Goal: Information Seeking & Learning: Find specific fact

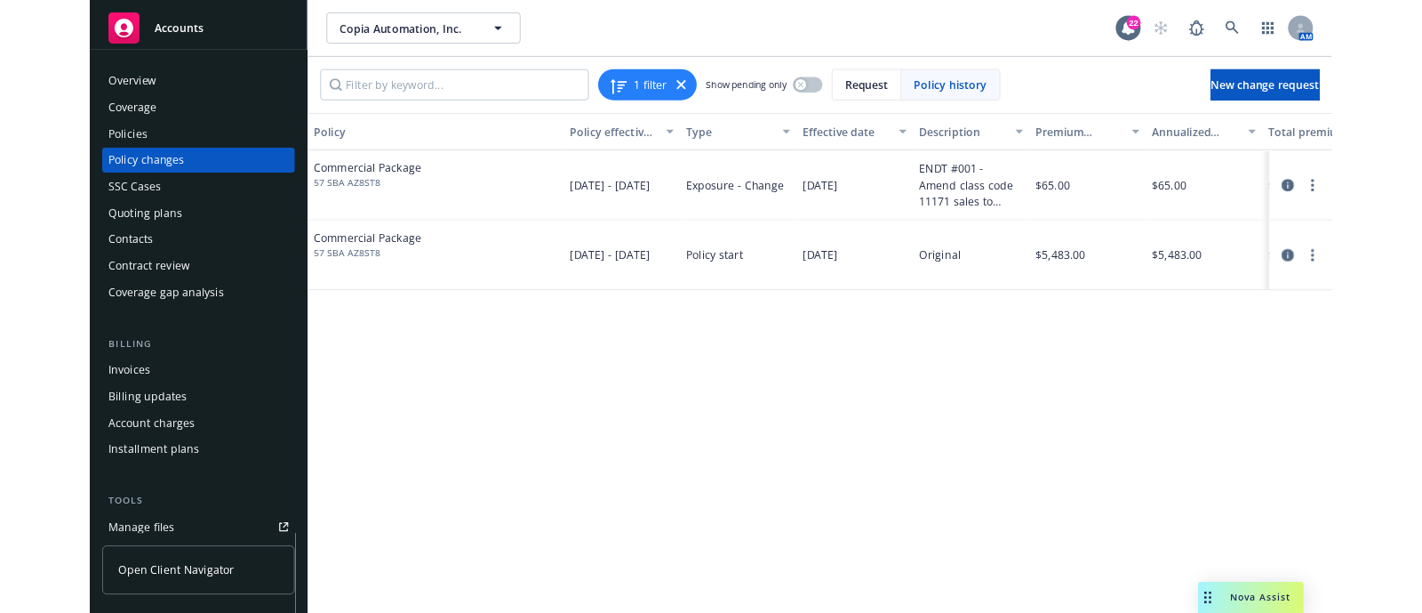
scroll to position [313, 0]
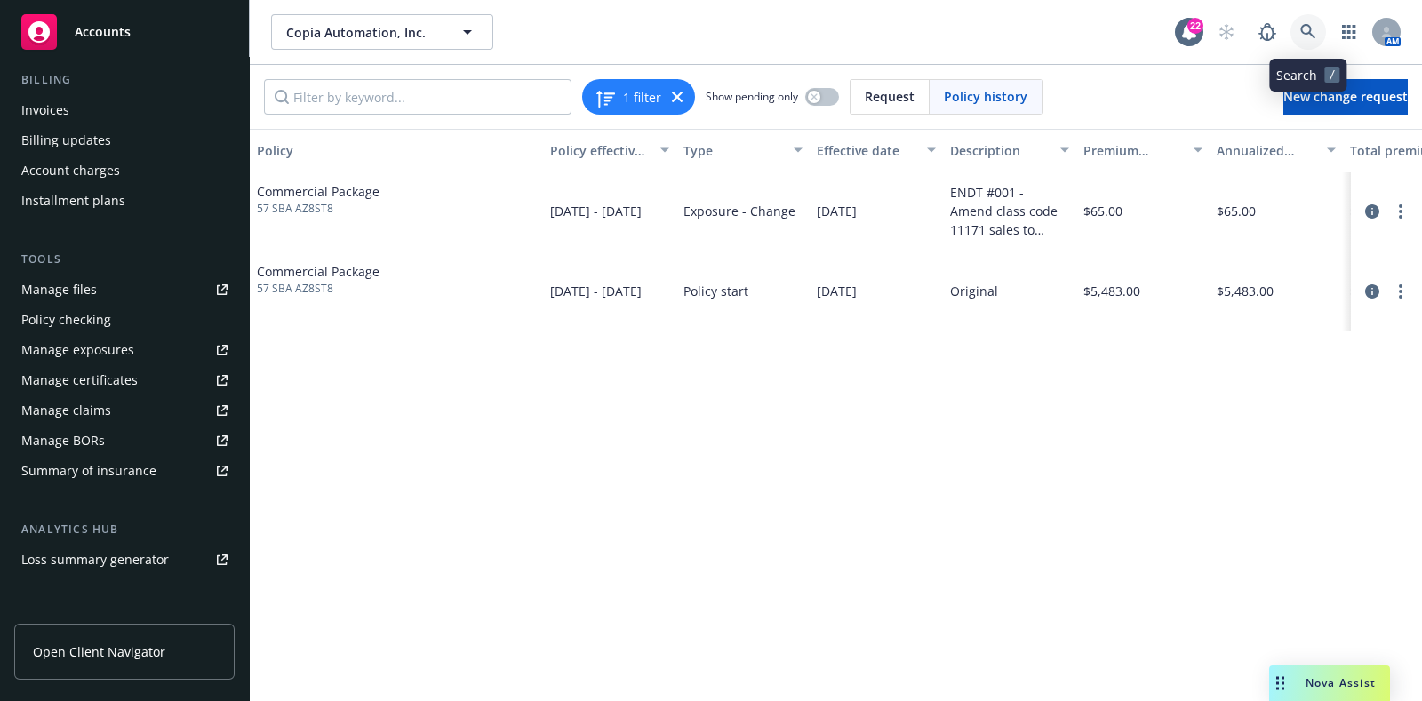
click at [1318, 28] on link at bounding box center [1309, 32] width 36 height 36
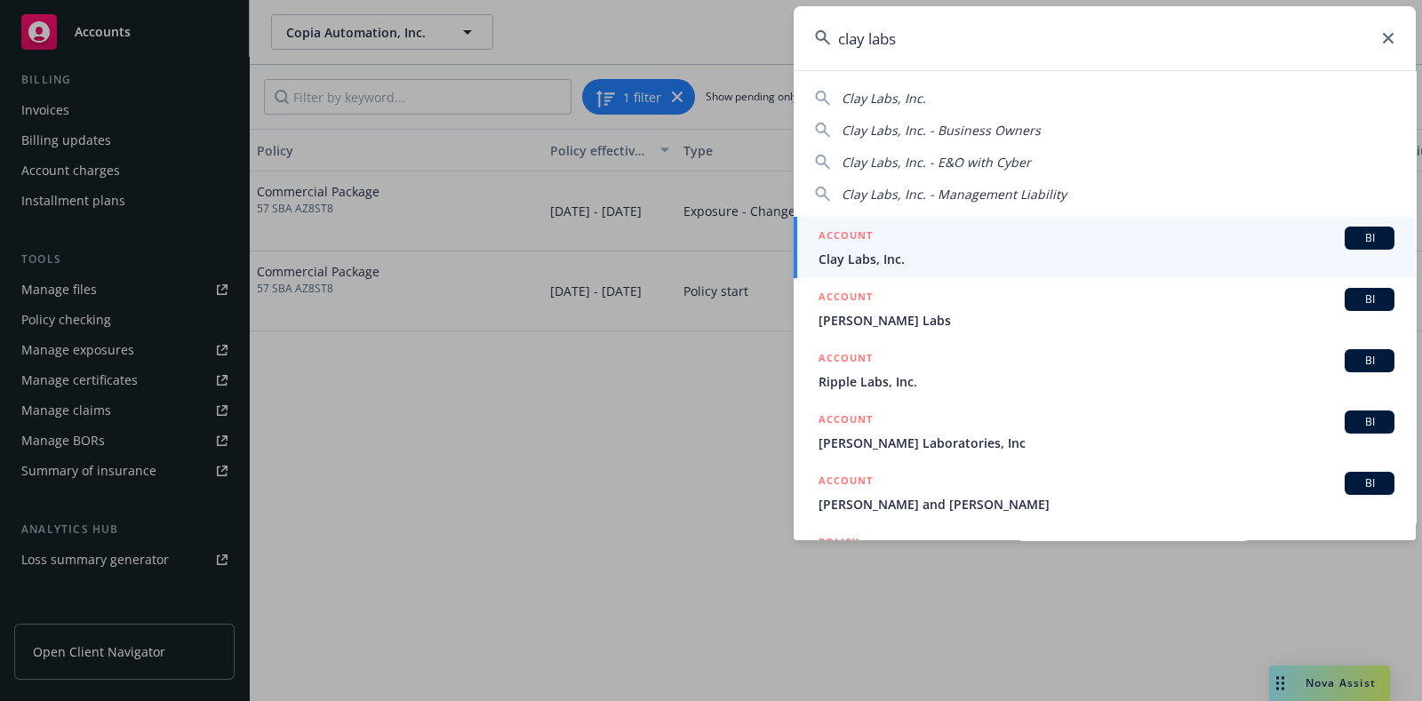
type input "clay labs"
click at [914, 260] on span "Clay Labs, Inc." at bounding box center [1107, 259] width 576 height 19
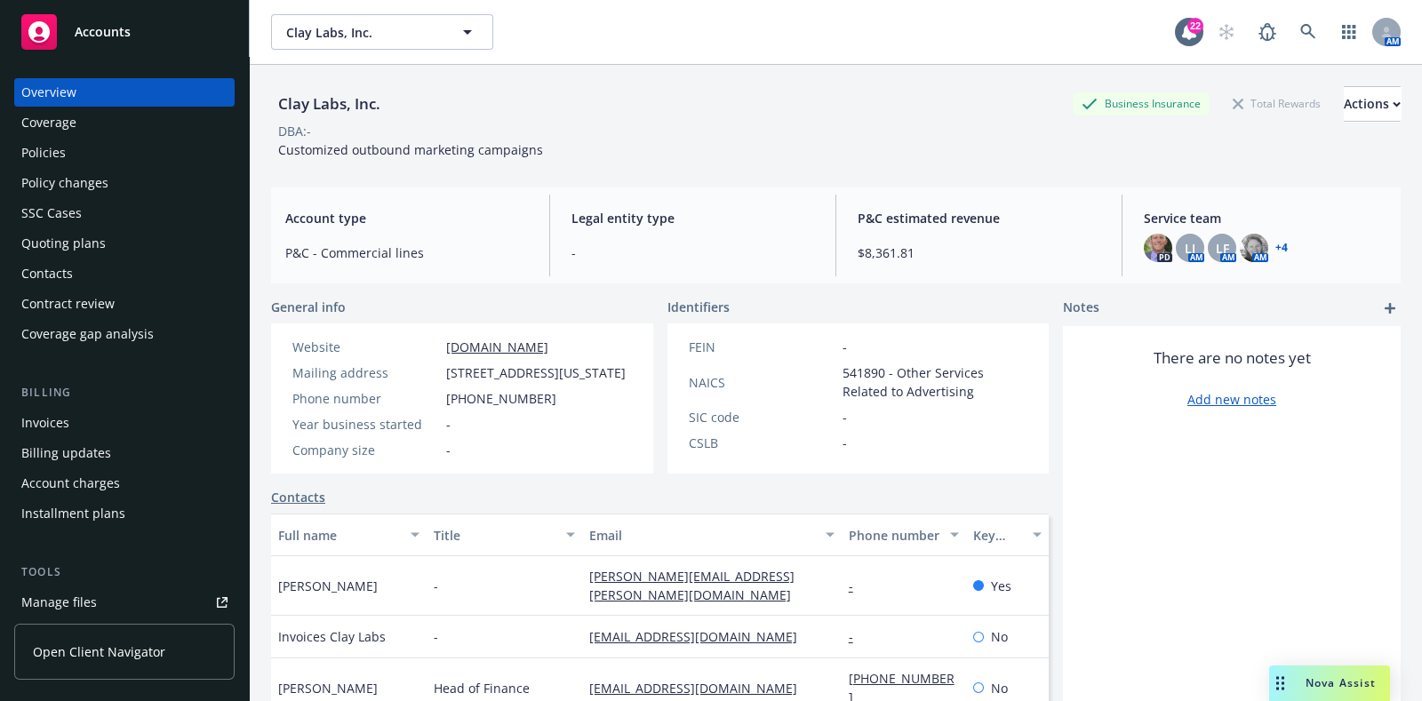
click at [107, 144] on div "Policies" at bounding box center [124, 153] width 206 height 28
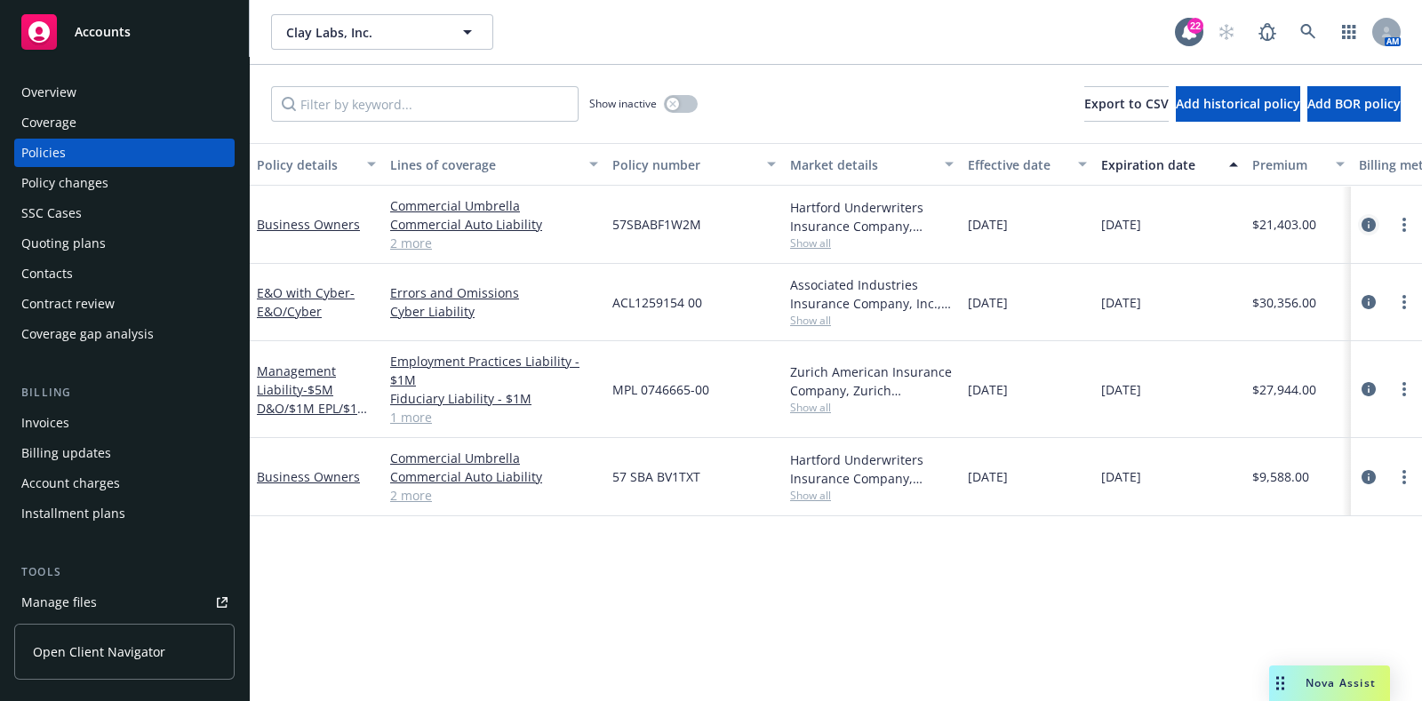
click at [1371, 223] on icon "circleInformation" at bounding box center [1369, 225] width 14 height 14
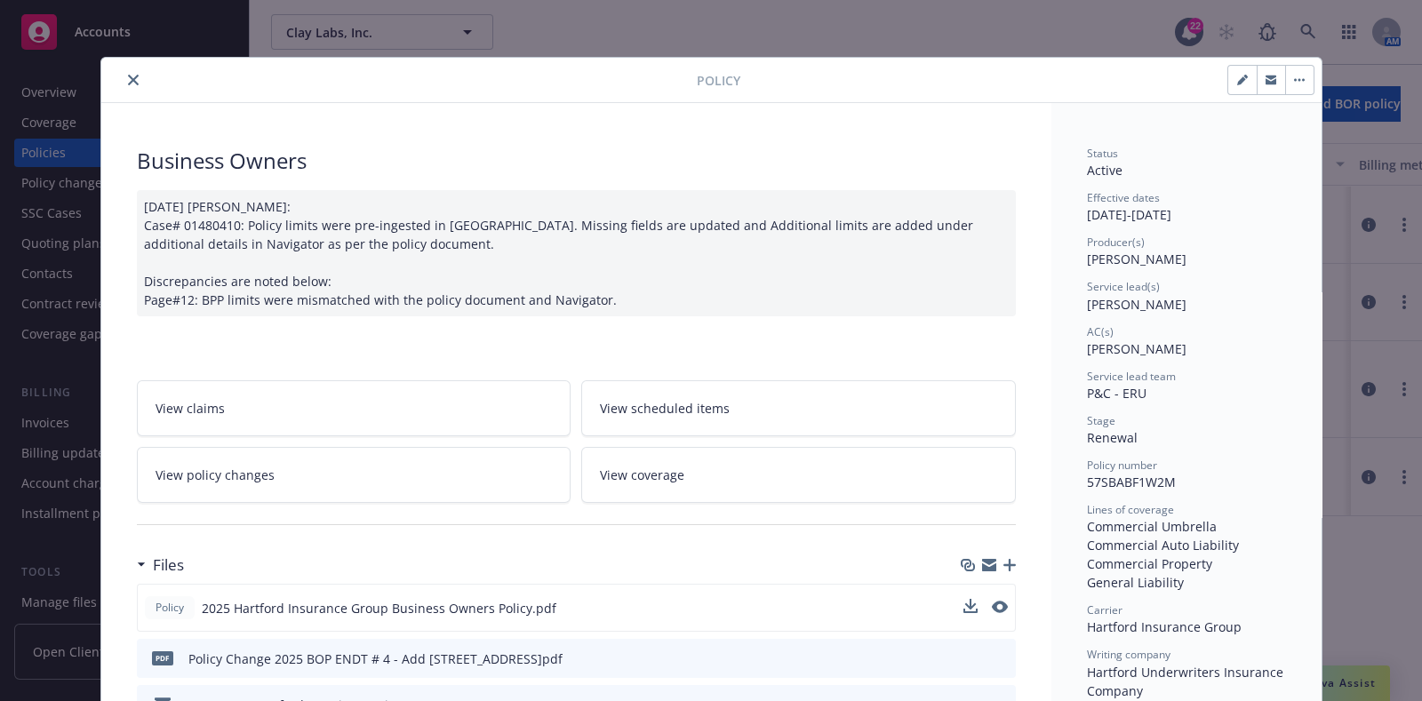
click at [992, 599] on button at bounding box center [1000, 608] width 16 height 19
click at [998, 609] on button "preview file" at bounding box center [999, 607] width 20 height 16
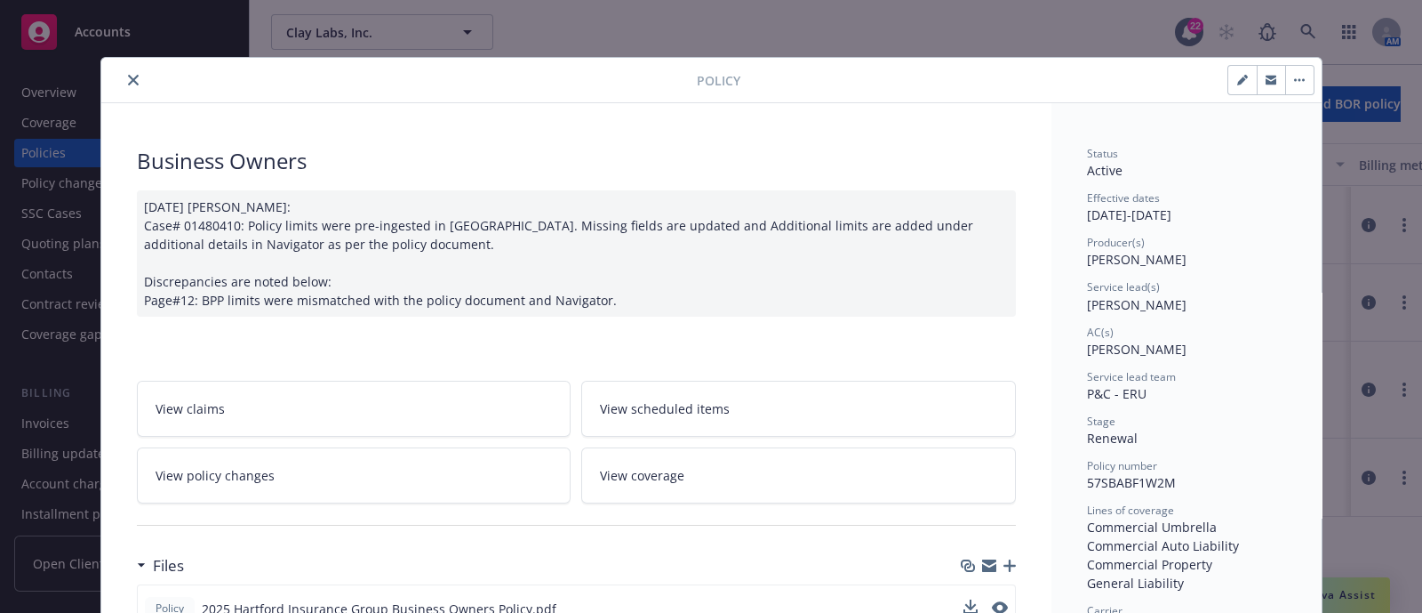
click at [129, 82] on icon "close" at bounding box center [133, 80] width 11 height 11
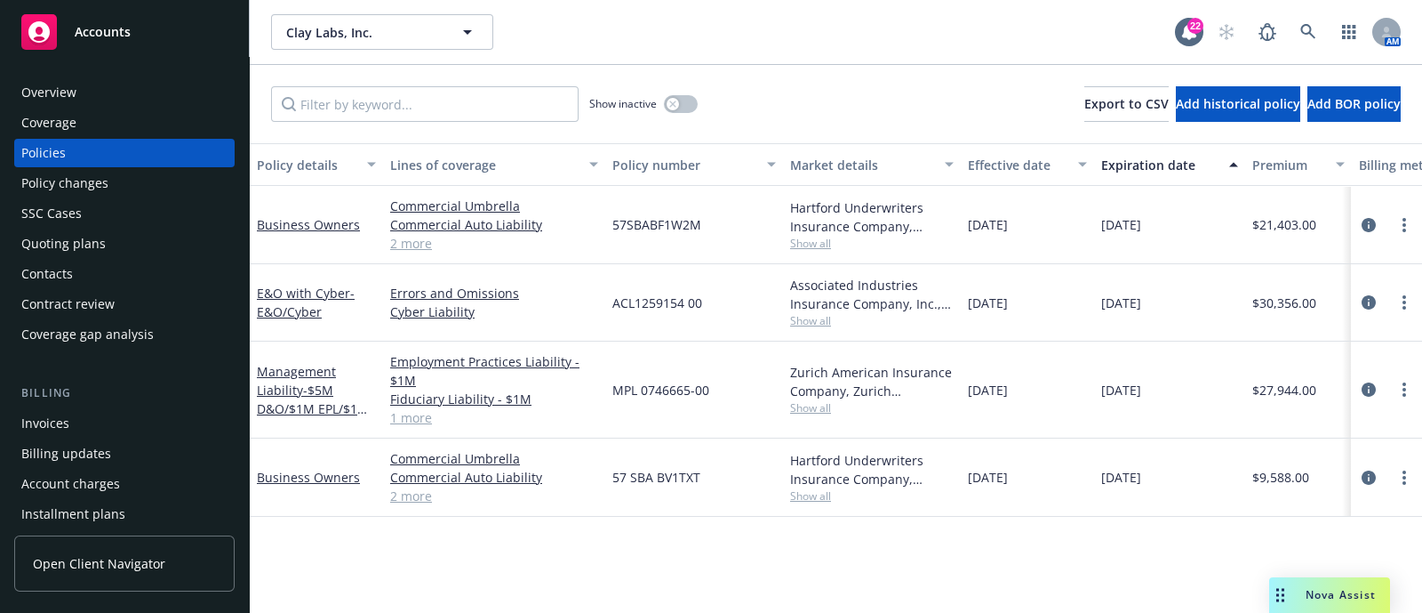
click at [152, 175] on div "Policy changes" at bounding box center [124, 183] width 206 height 28
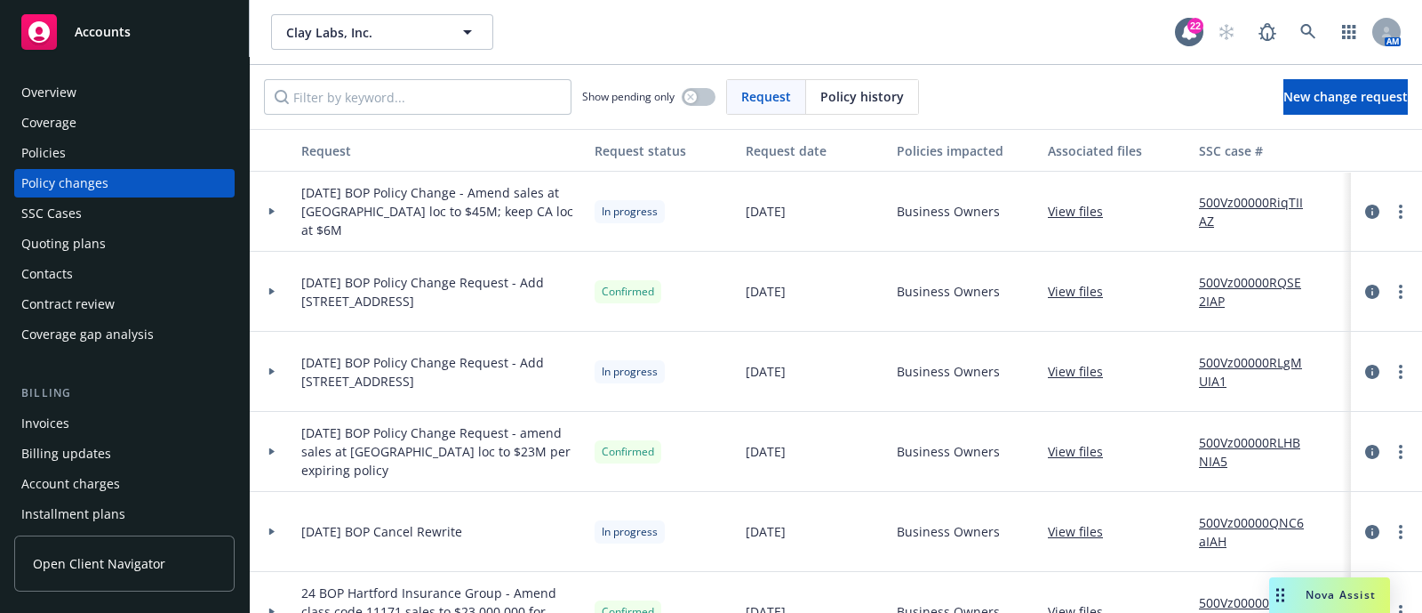
click at [293, 220] on div at bounding box center [272, 212] width 44 height 80
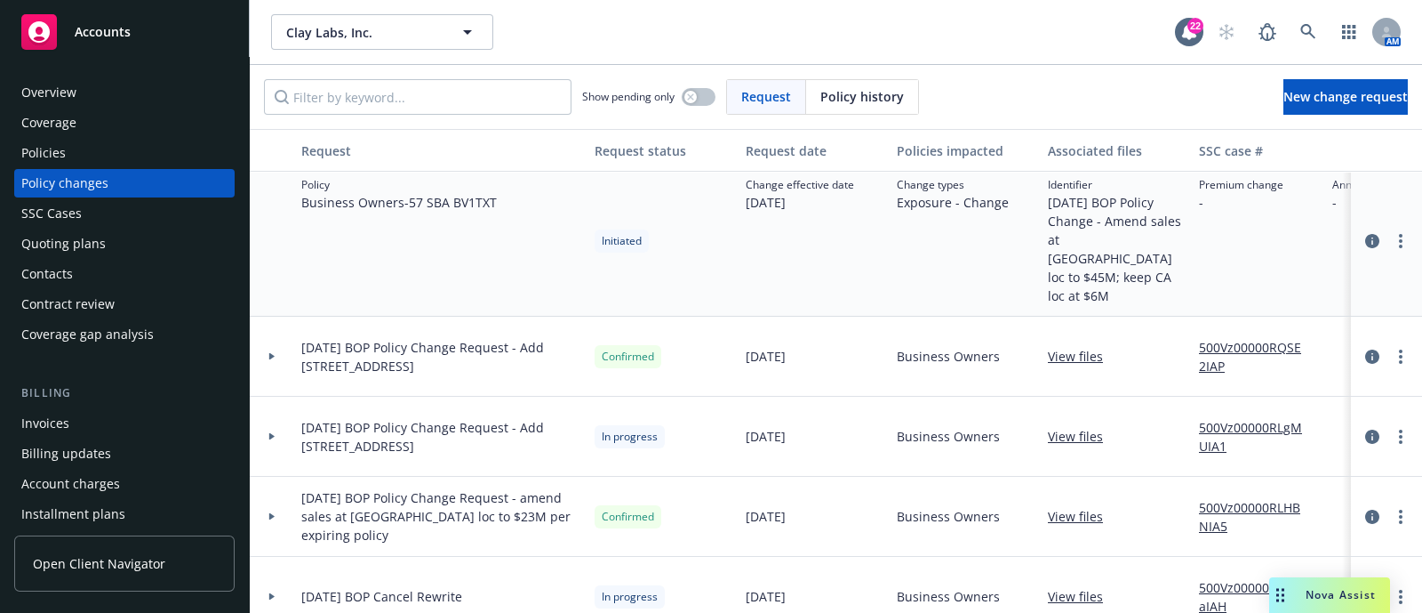
scroll to position [86, 0]
click at [277, 352] on div at bounding box center [272, 355] width 30 height 6
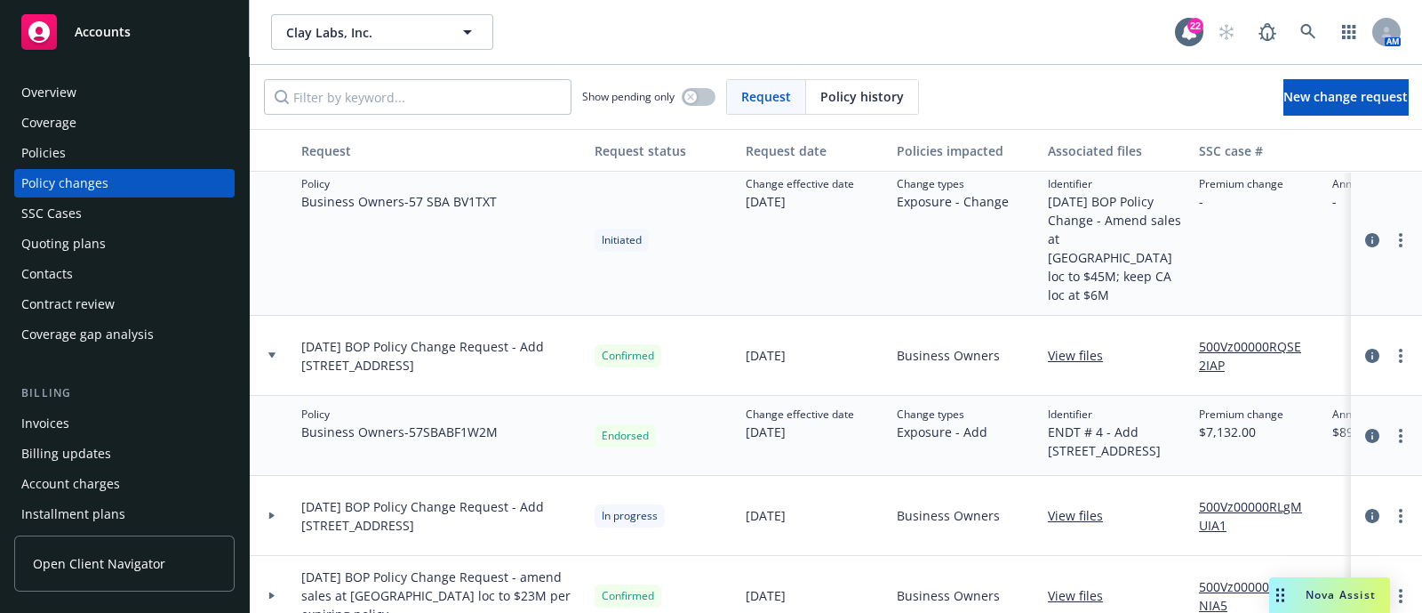
click at [68, 154] on div "Policies" at bounding box center [124, 153] width 206 height 28
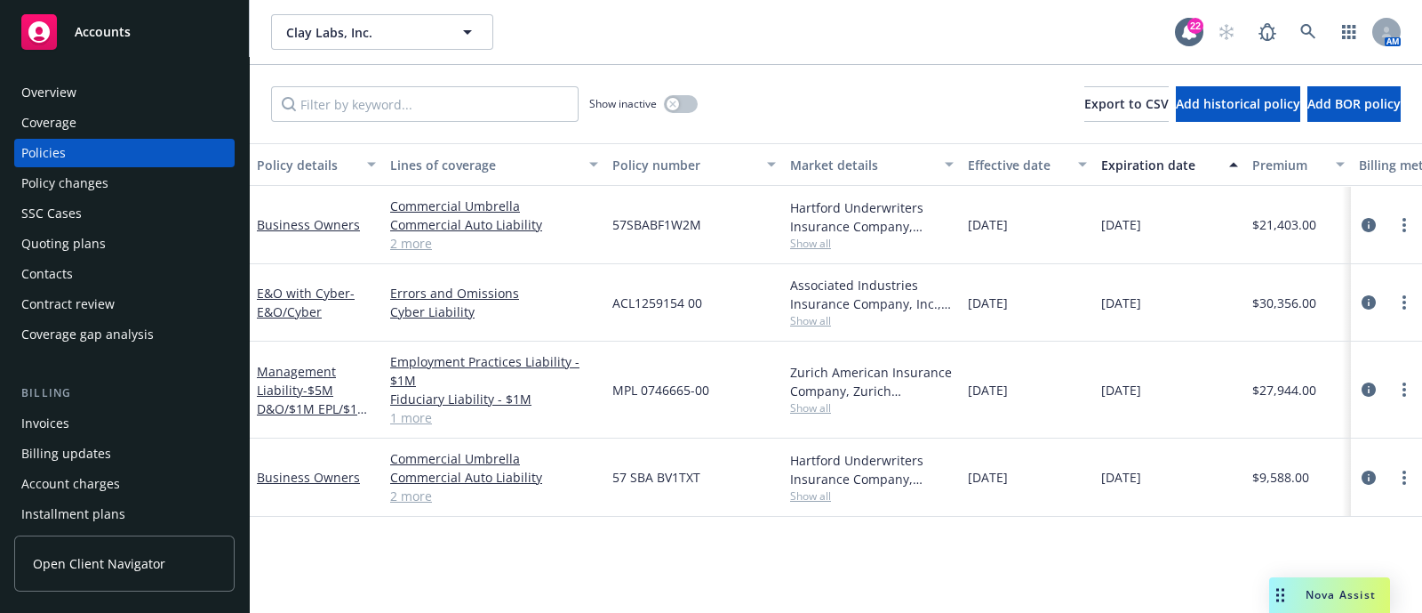
click at [1378, 287] on div at bounding box center [1386, 302] width 71 height 77
click at [1385, 314] on div at bounding box center [1386, 302] width 71 height 77
click at [1375, 300] on icon "circleInformation" at bounding box center [1369, 302] width 14 height 14
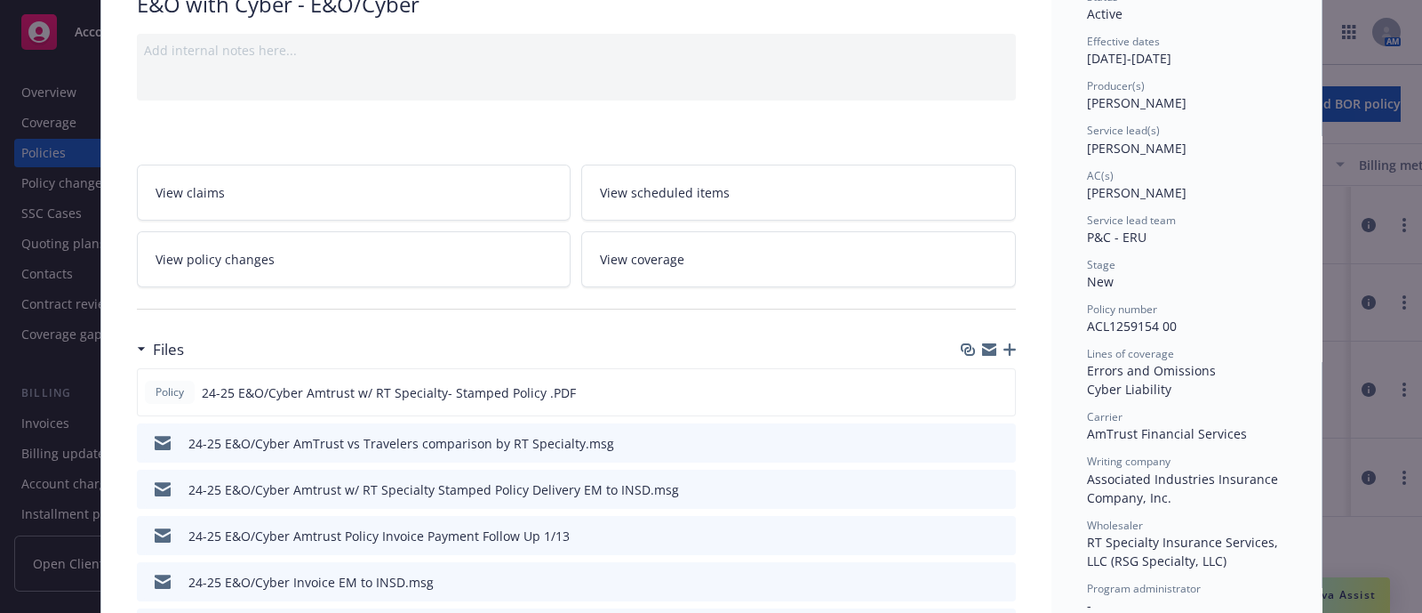
scroll to position [184, 0]
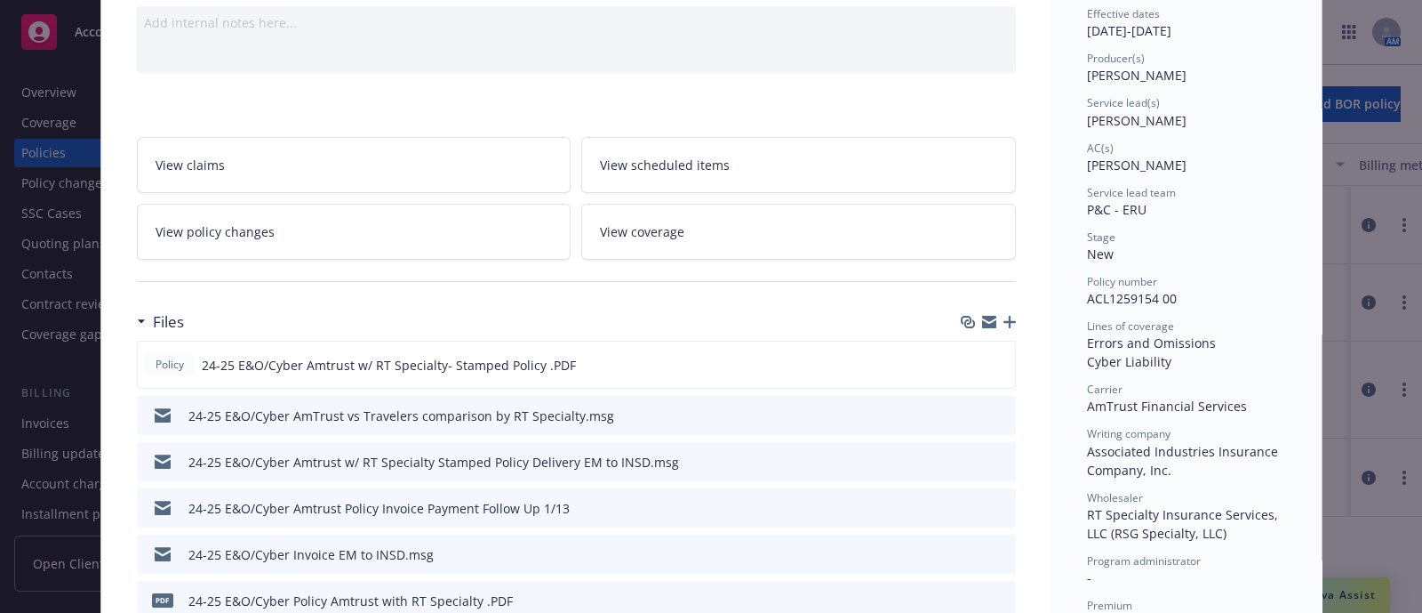
click at [996, 358] on icon "preview file" at bounding box center [998, 363] width 16 height 12
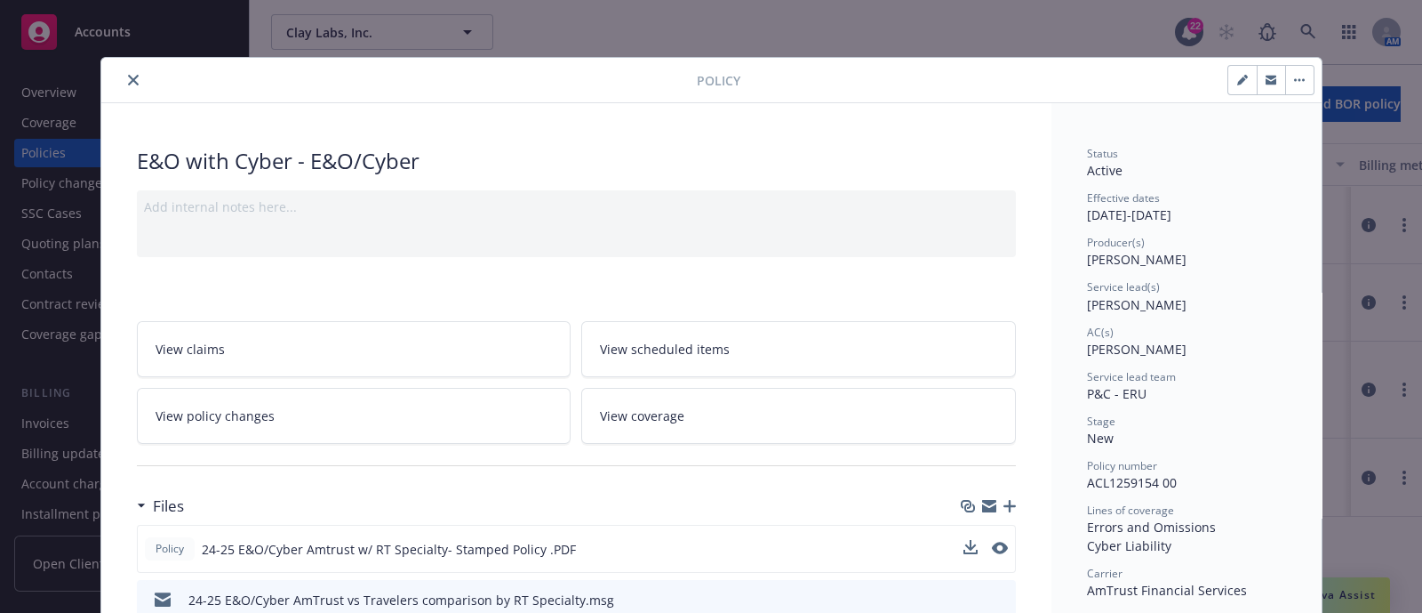
click at [132, 86] on button "close" at bounding box center [133, 79] width 21 height 21
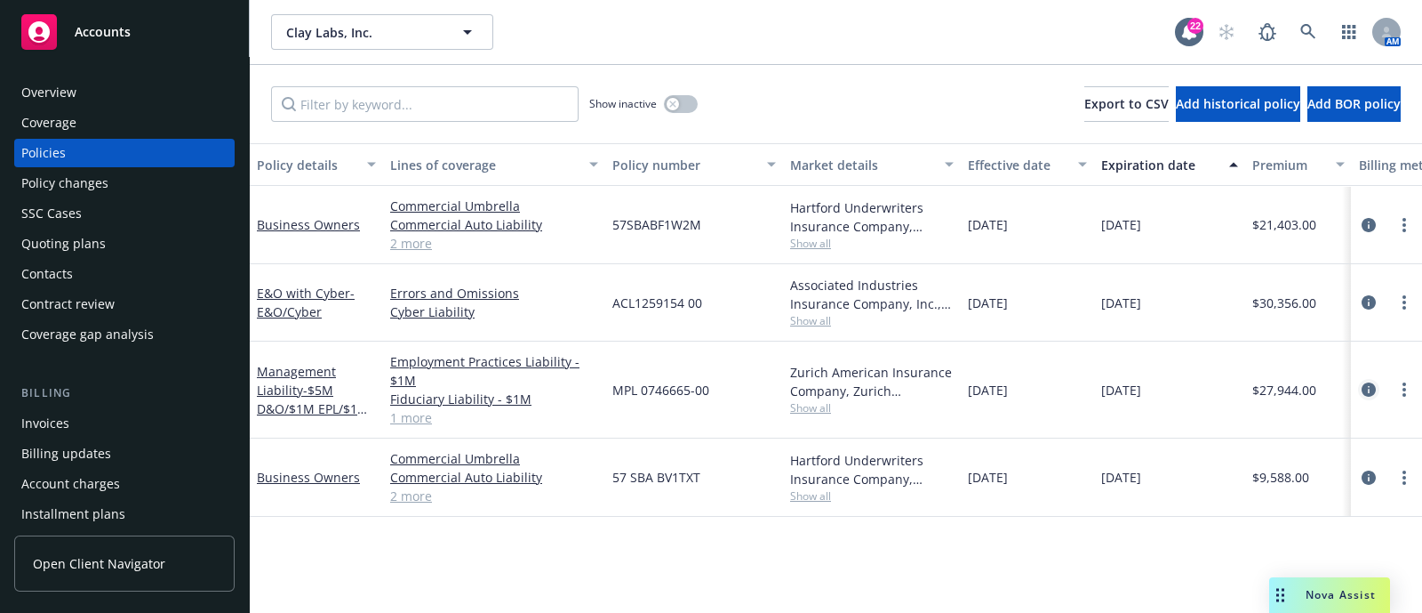
click at [1366, 384] on icon "circleInformation" at bounding box center [1369, 389] width 14 height 14
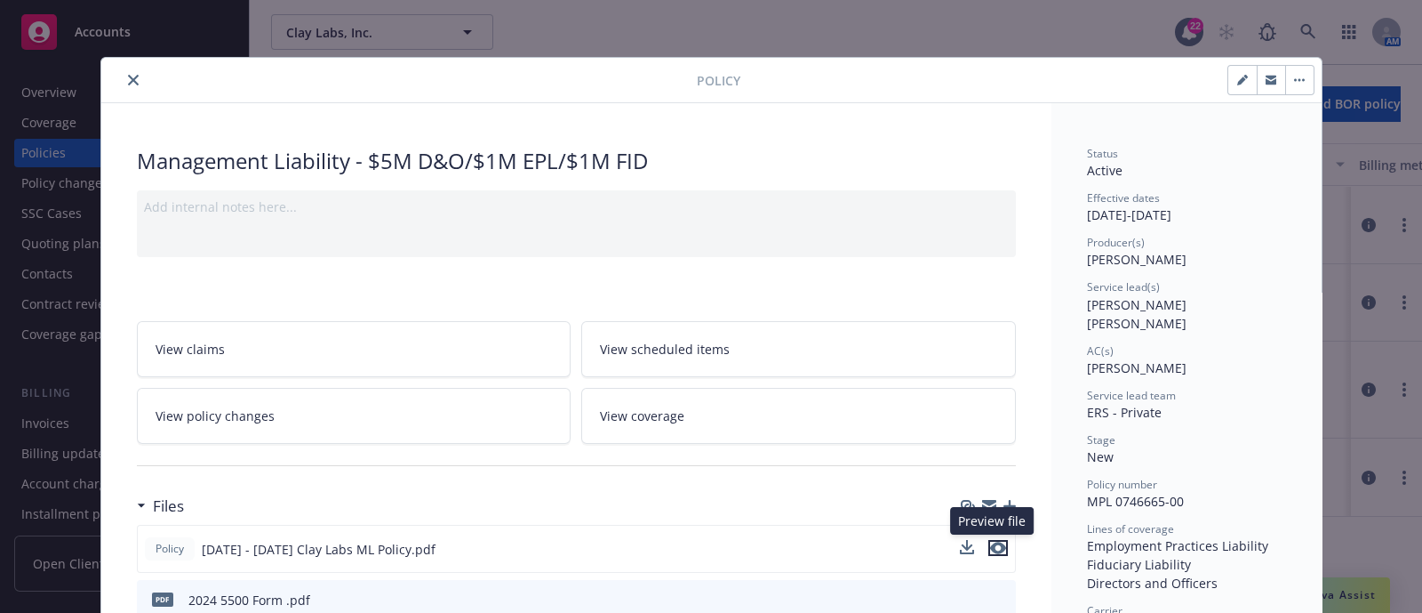
click at [997, 550] on icon "preview file" at bounding box center [998, 547] width 16 height 12
click at [123, 76] on button "close" at bounding box center [133, 79] width 21 height 21
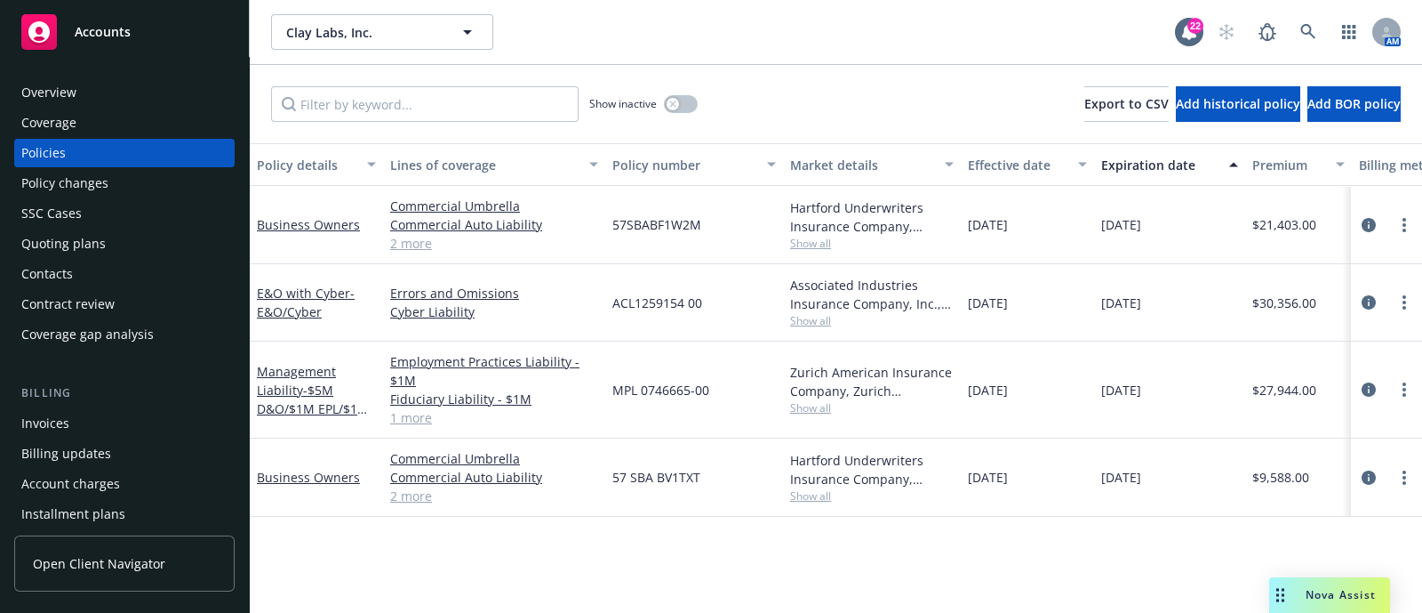
click at [95, 186] on div "Policy changes" at bounding box center [64, 183] width 87 height 28
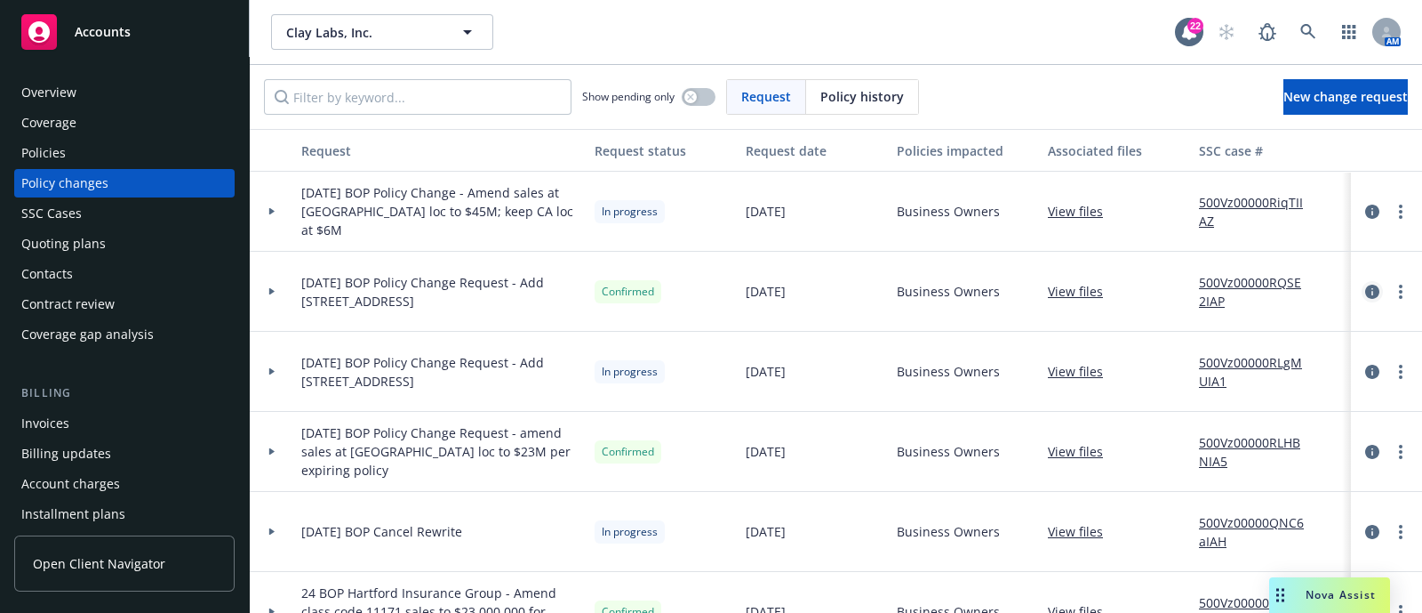
click at [1366, 290] on icon "circleInformation" at bounding box center [1373, 291] width 14 height 14
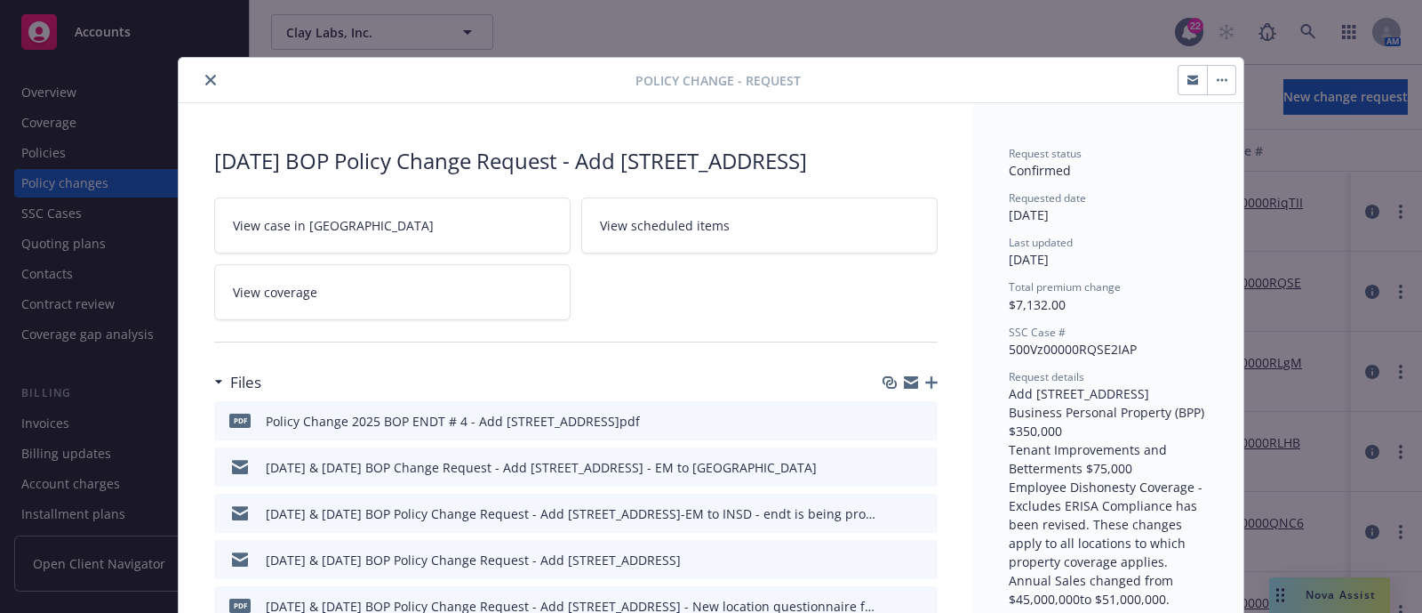
scroll to position [52, 0]
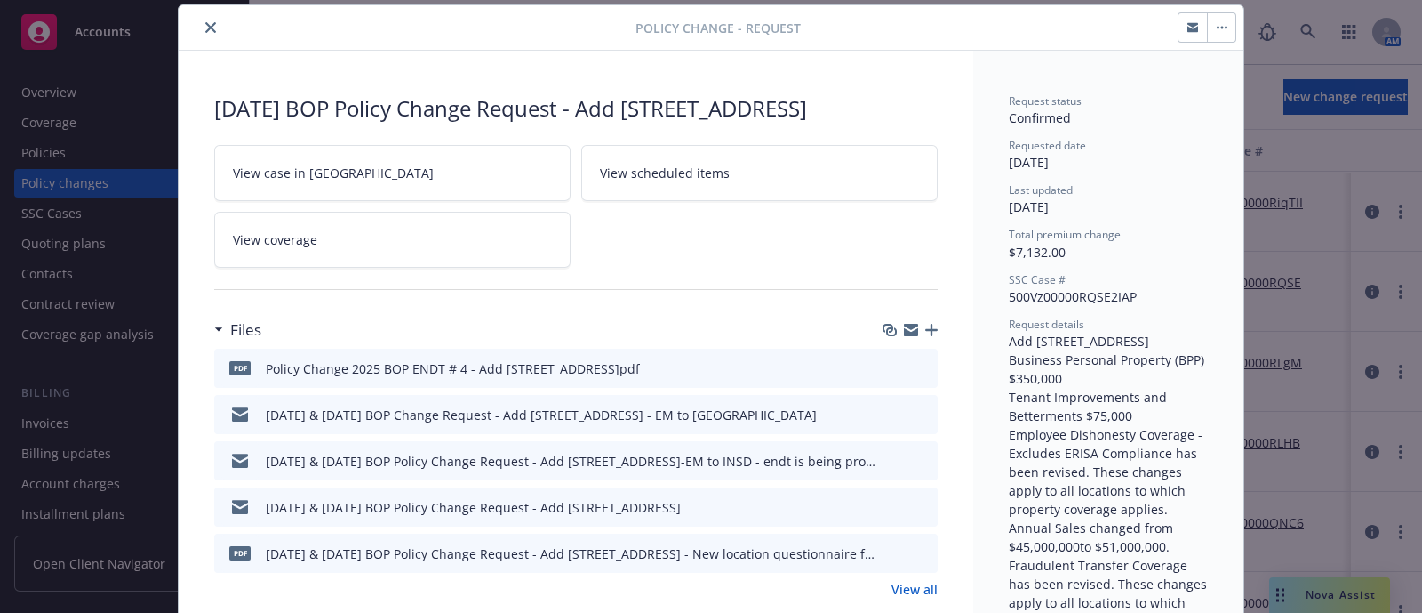
click at [913, 373] on icon "preview file" at bounding box center [921, 367] width 16 height 12
click at [205, 27] on icon "close" at bounding box center [210, 27] width 11 height 11
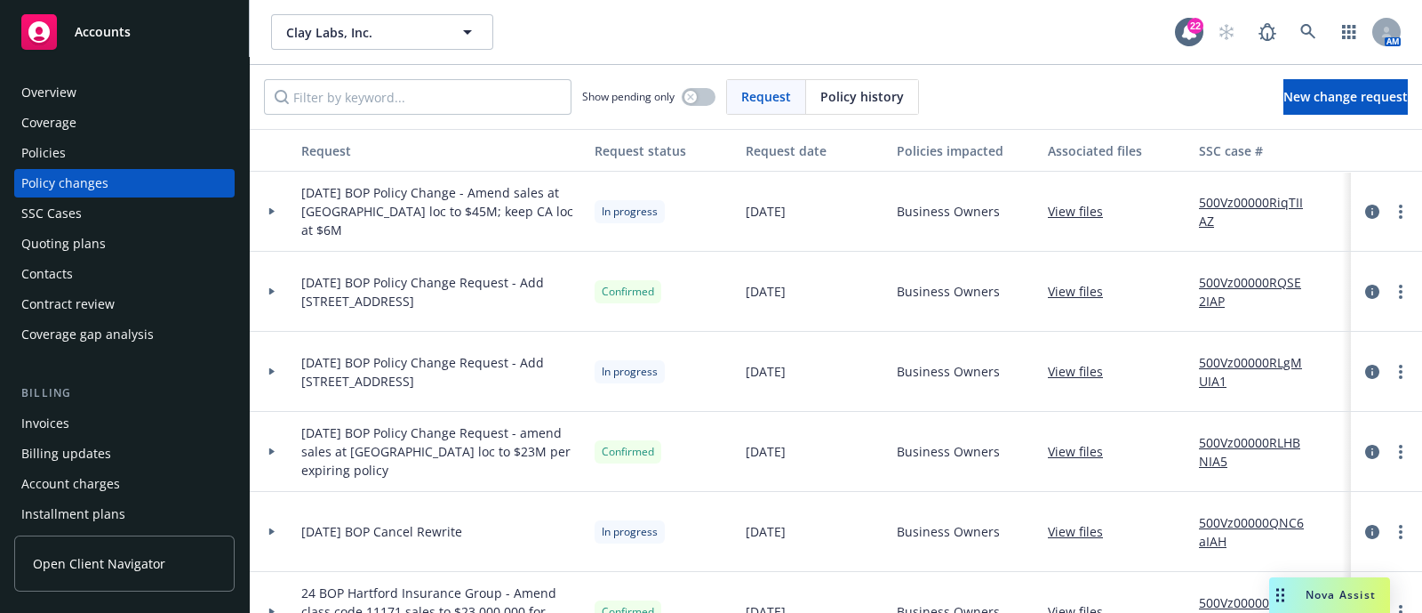
click at [189, 154] on div "Policies" at bounding box center [124, 153] width 206 height 28
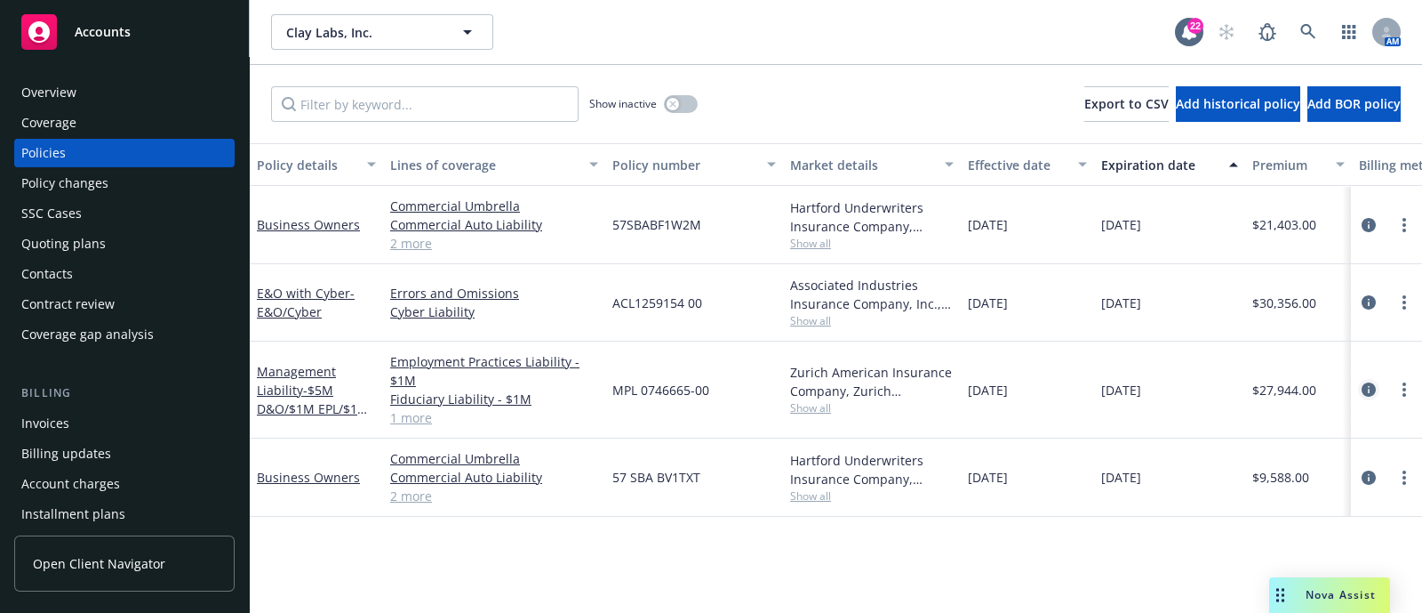
click at [1374, 382] on icon "circleInformation" at bounding box center [1369, 389] width 14 height 14
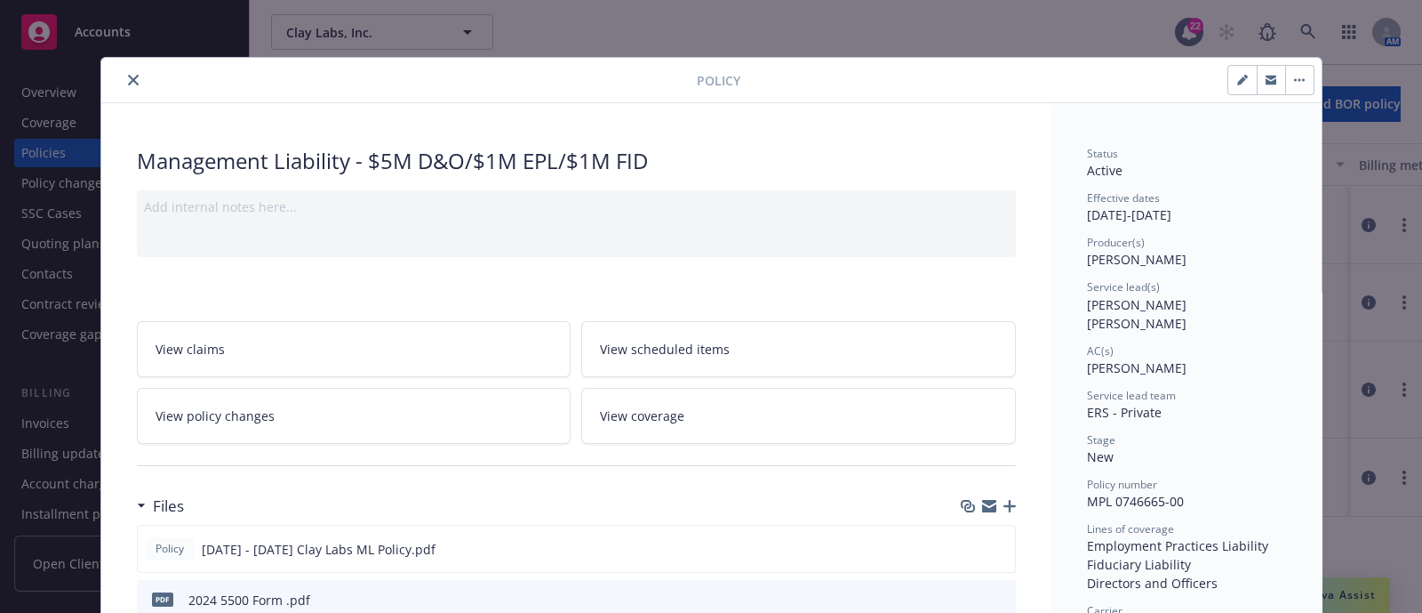
click at [129, 84] on icon "close" at bounding box center [133, 80] width 11 height 11
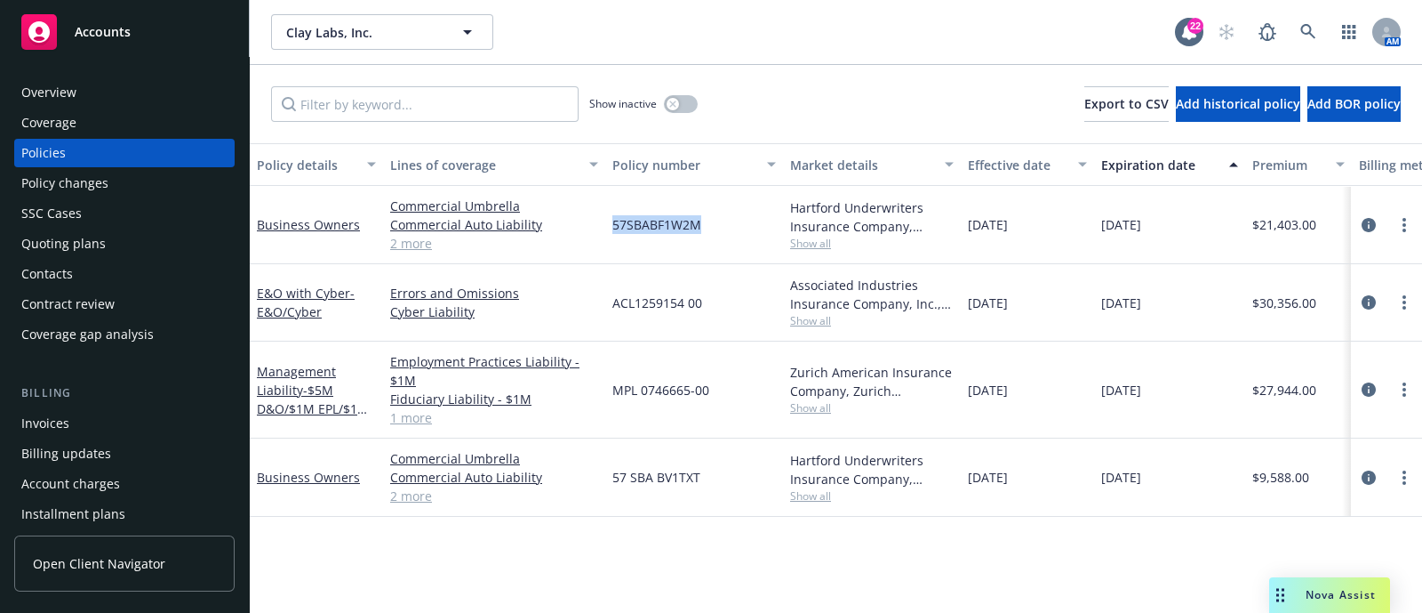
drag, startPoint x: 706, startPoint y: 234, endPoint x: 615, endPoint y: 228, distance: 90.8
click at [615, 228] on div "57SBABF1W2M" at bounding box center [694, 225] width 178 height 78
copy span "57SBABF1W2M"
click at [99, 178] on div "Policy changes" at bounding box center [64, 183] width 87 height 28
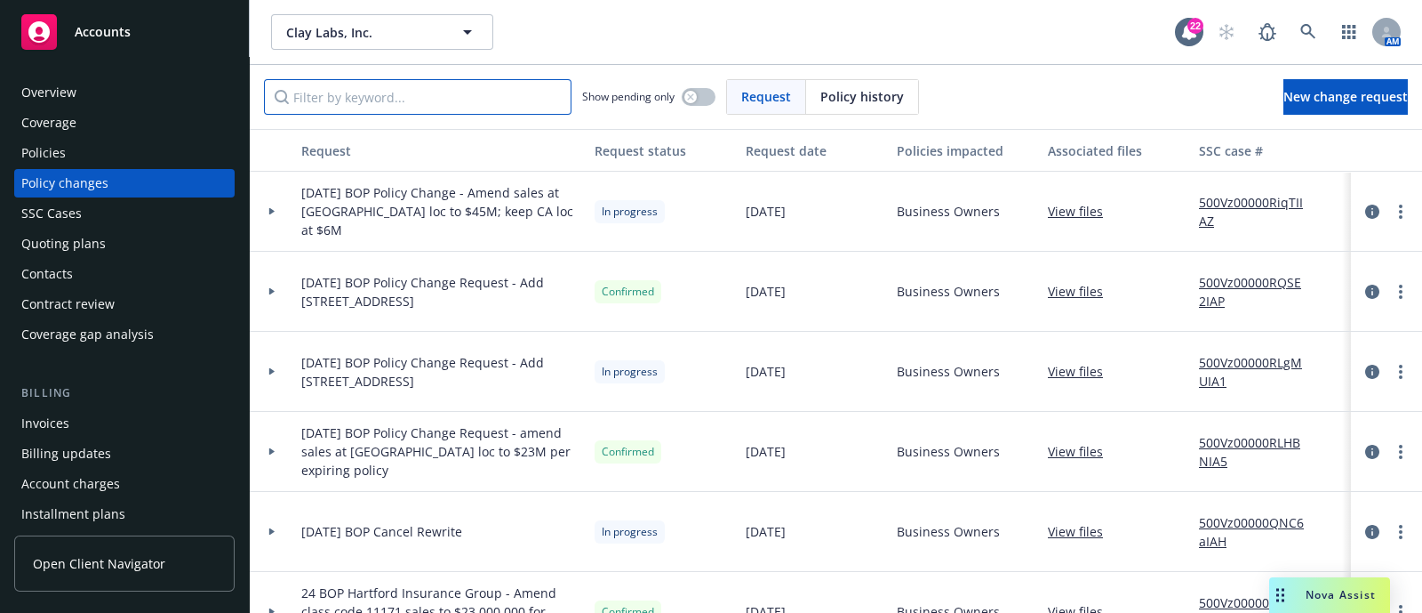
click at [437, 80] on input "Filter by keyword..." at bounding box center [418, 97] width 308 height 36
paste input "57SBABF1W2M"
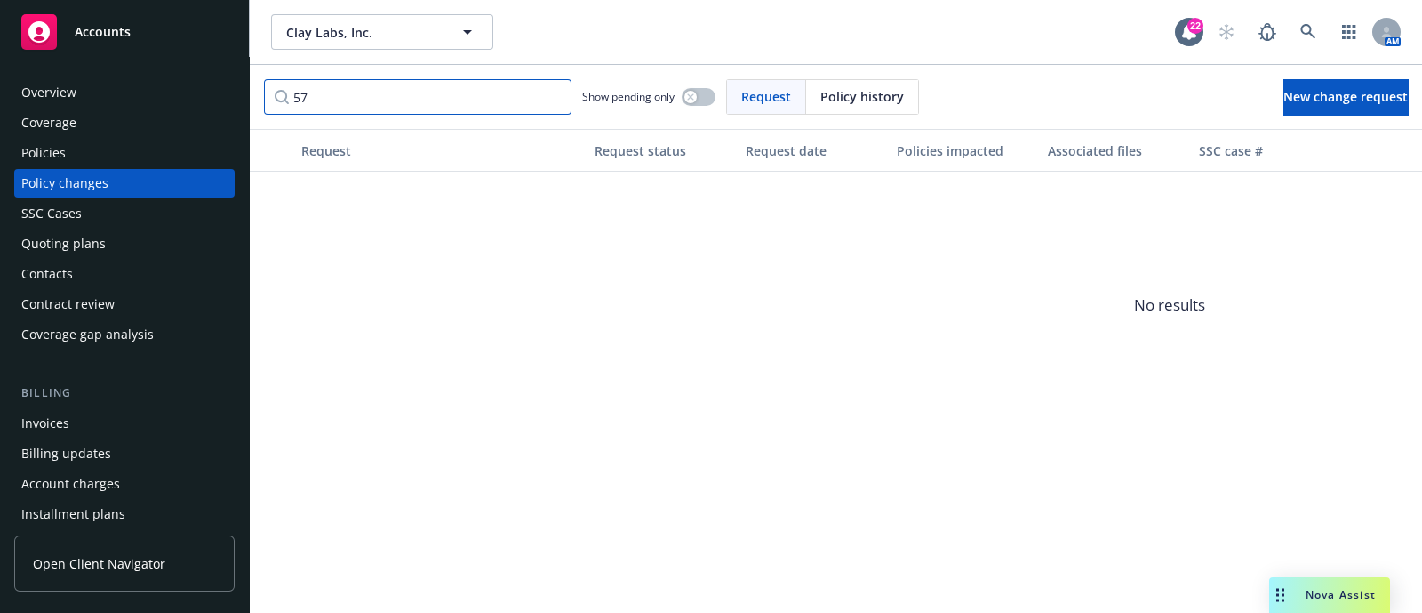
type input "5"
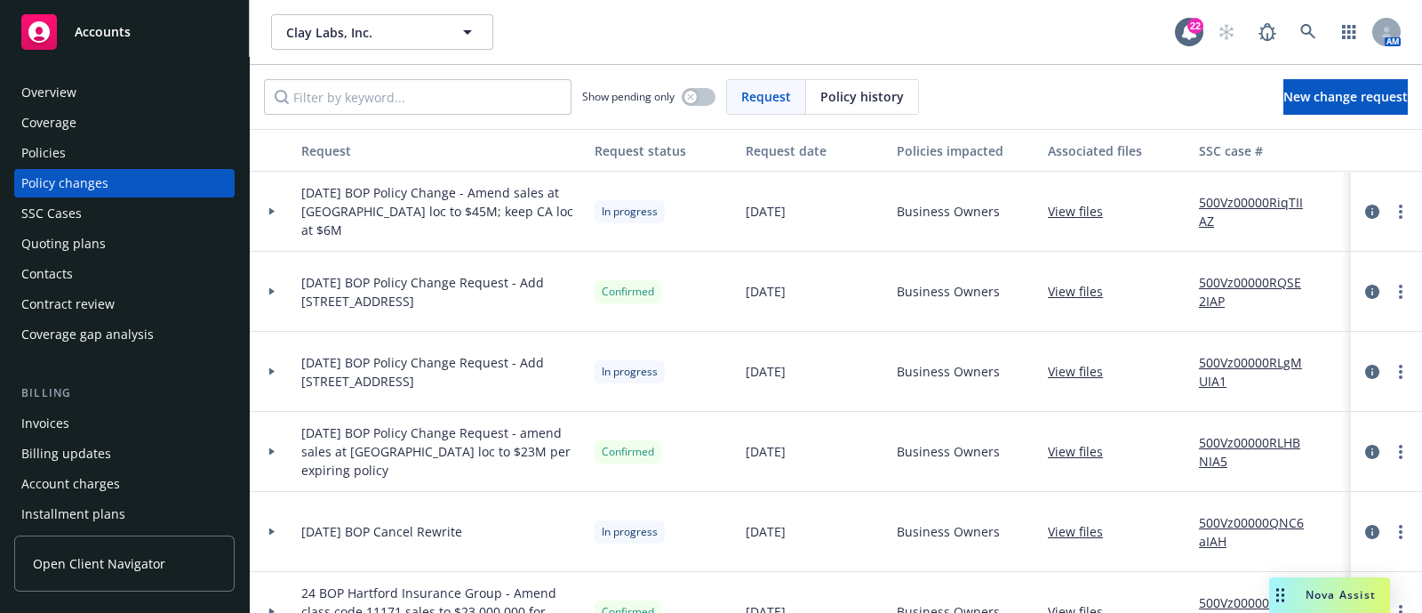
click at [92, 154] on div "Policies" at bounding box center [124, 153] width 206 height 28
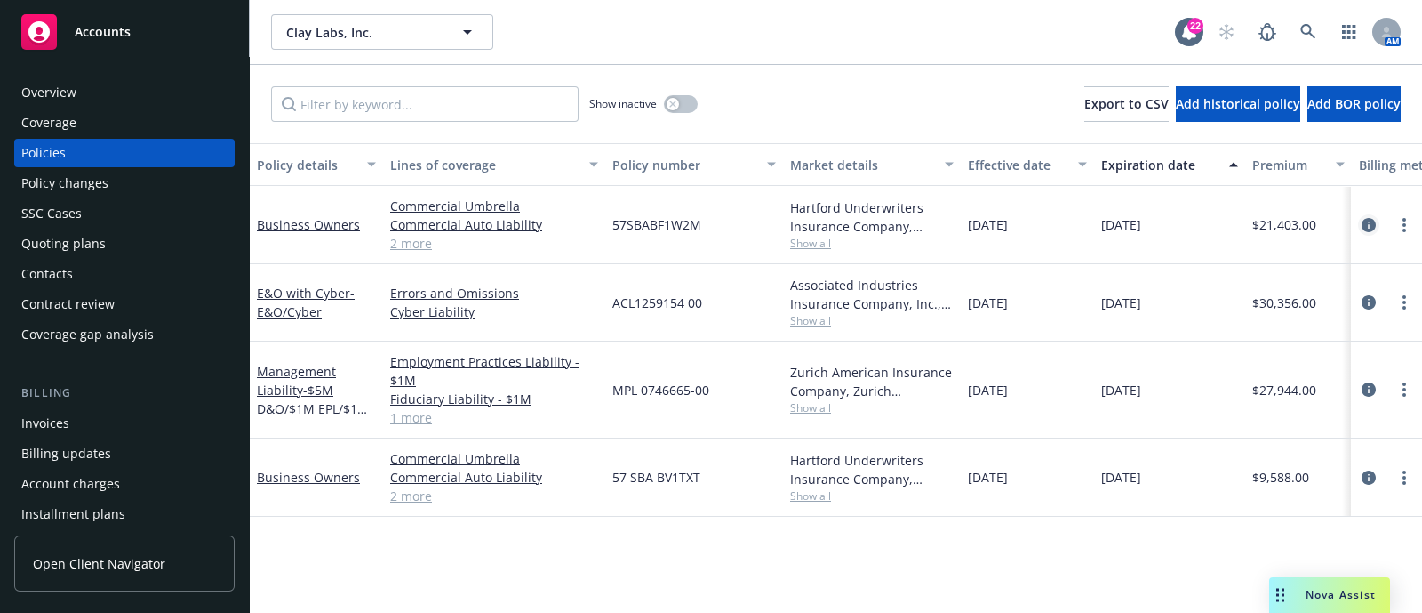
click at [1365, 218] on icon "circleInformation" at bounding box center [1369, 225] width 14 height 14
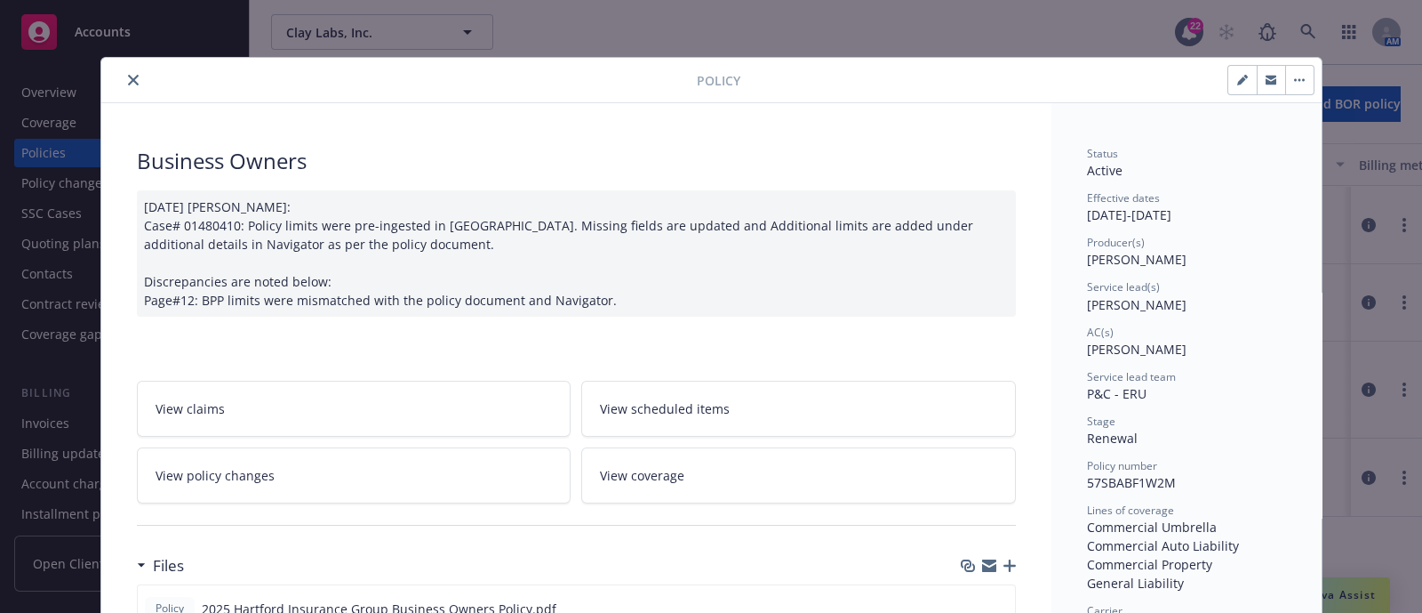
click at [446, 460] on link "View policy changes" at bounding box center [354, 475] width 435 height 56
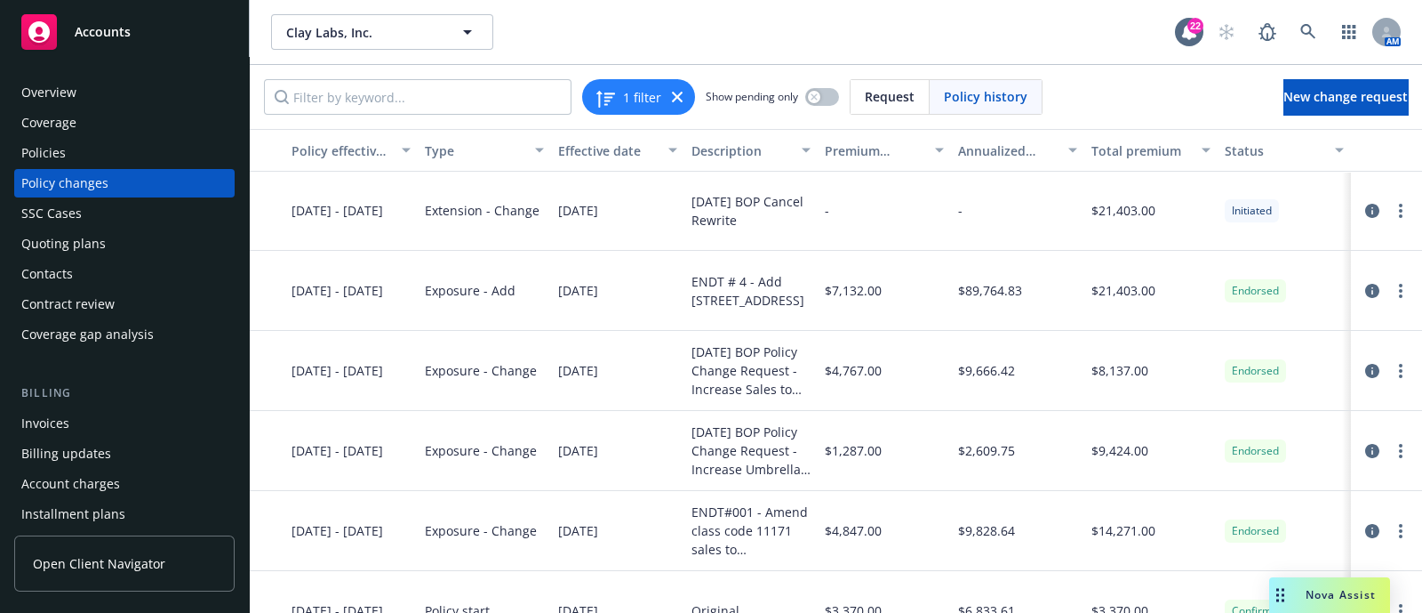
scroll to position [2, 276]
click at [841, 291] on span "$7,132.00" at bounding box center [853, 289] width 57 height 19
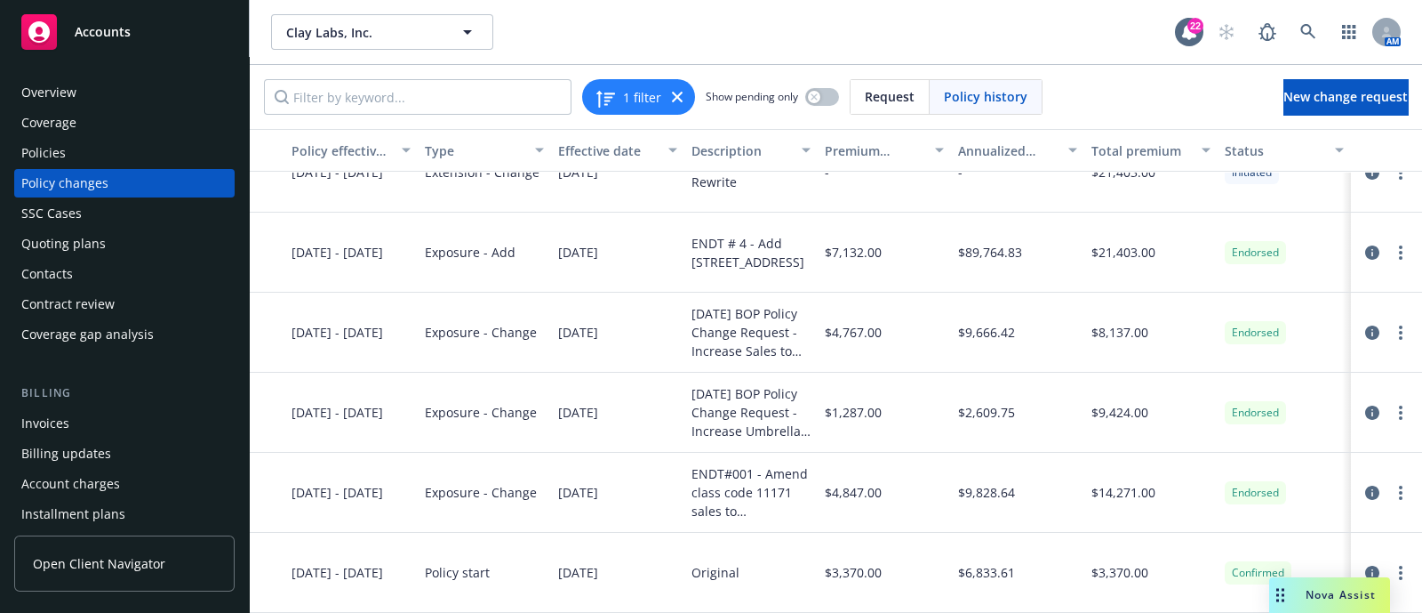
click at [996, 141] on div "Annualized total premium change" at bounding box center [1008, 150] width 100 height 19
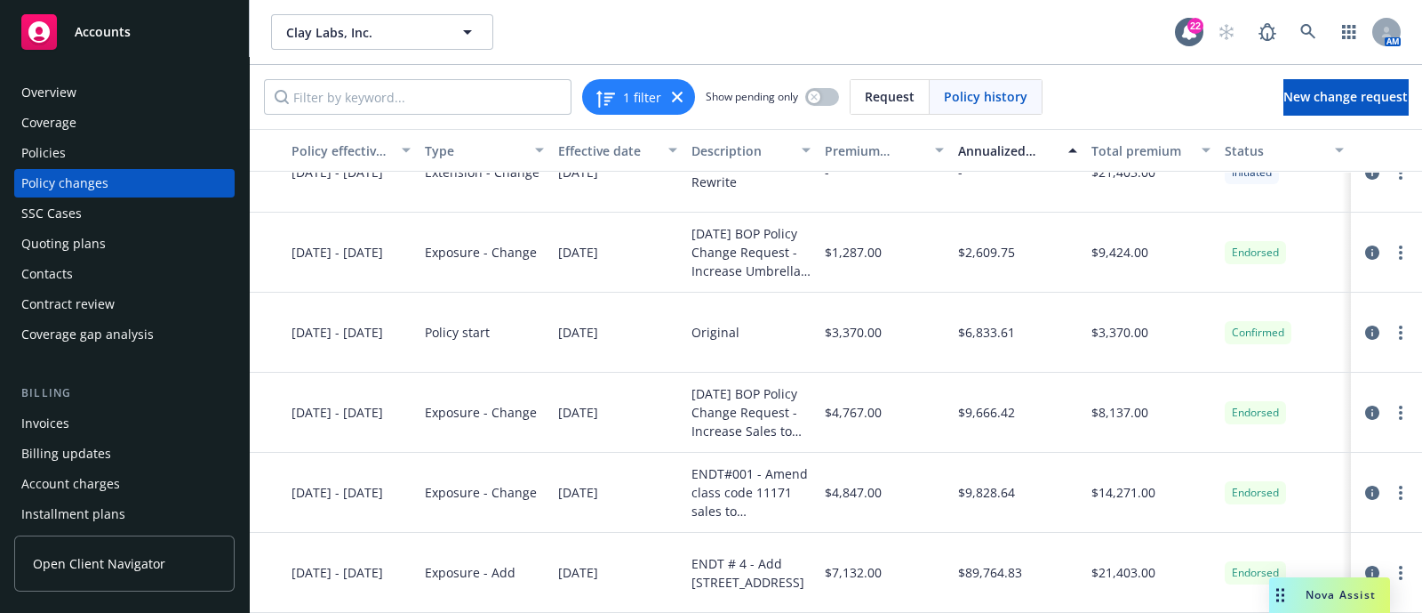
click at [996, 141] on div "Annualized total premium change" at bounding box center [1008, 150] width 100 height 19
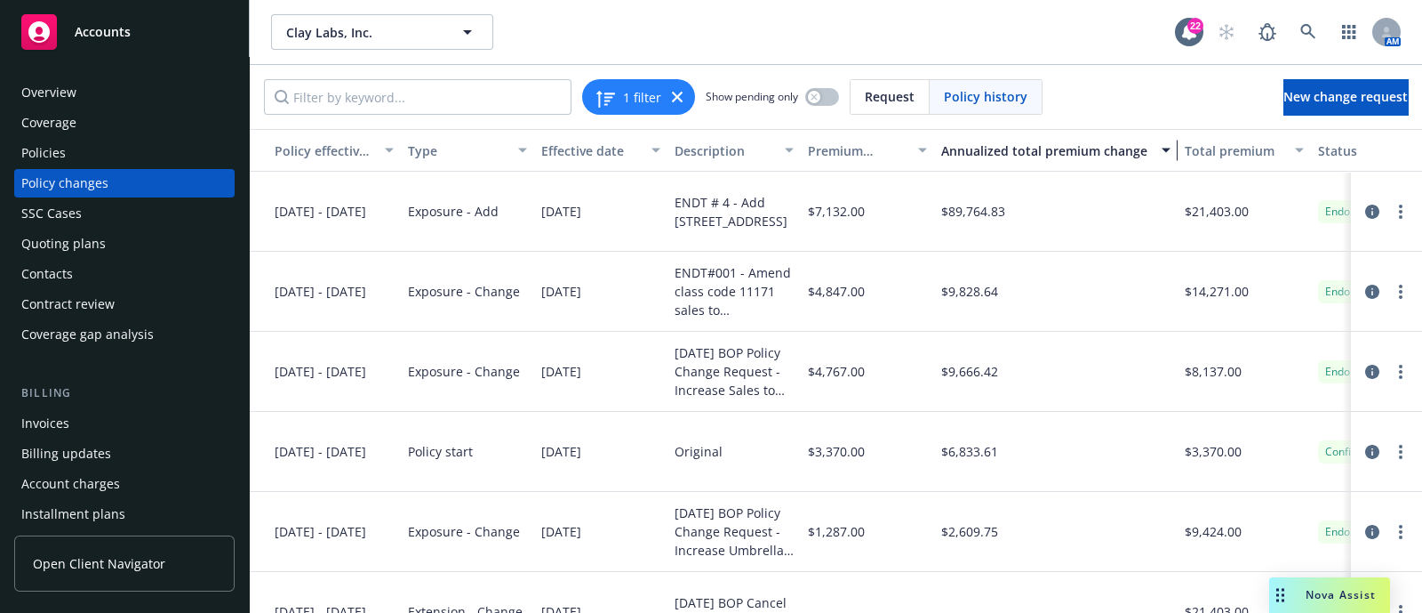
drag, startPoint x: 1064, startPoint y: 149, endPoint x: 1174, endPoint y: 141, distance: 110.5
click at [1173, 141] on div "button" at bounding box center [1169, 150] width 9 height 41
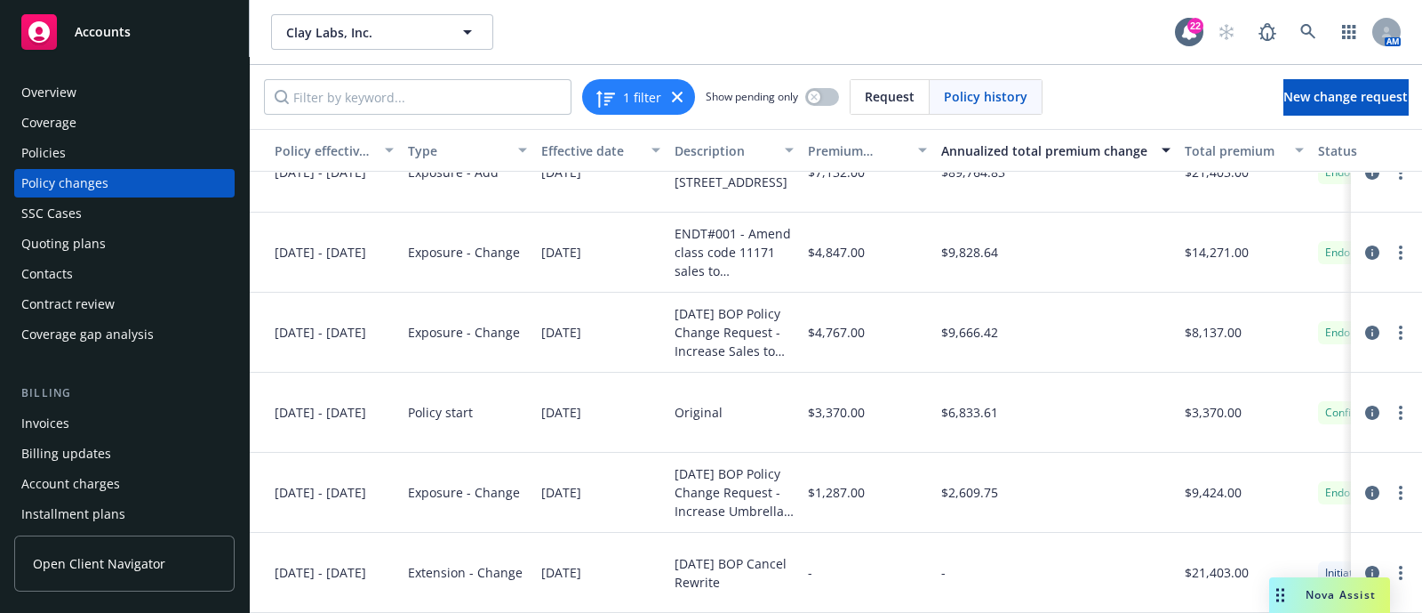
click at [845, 148] on div "Premium change" at bounding box center [858, 150] width 100 height 19
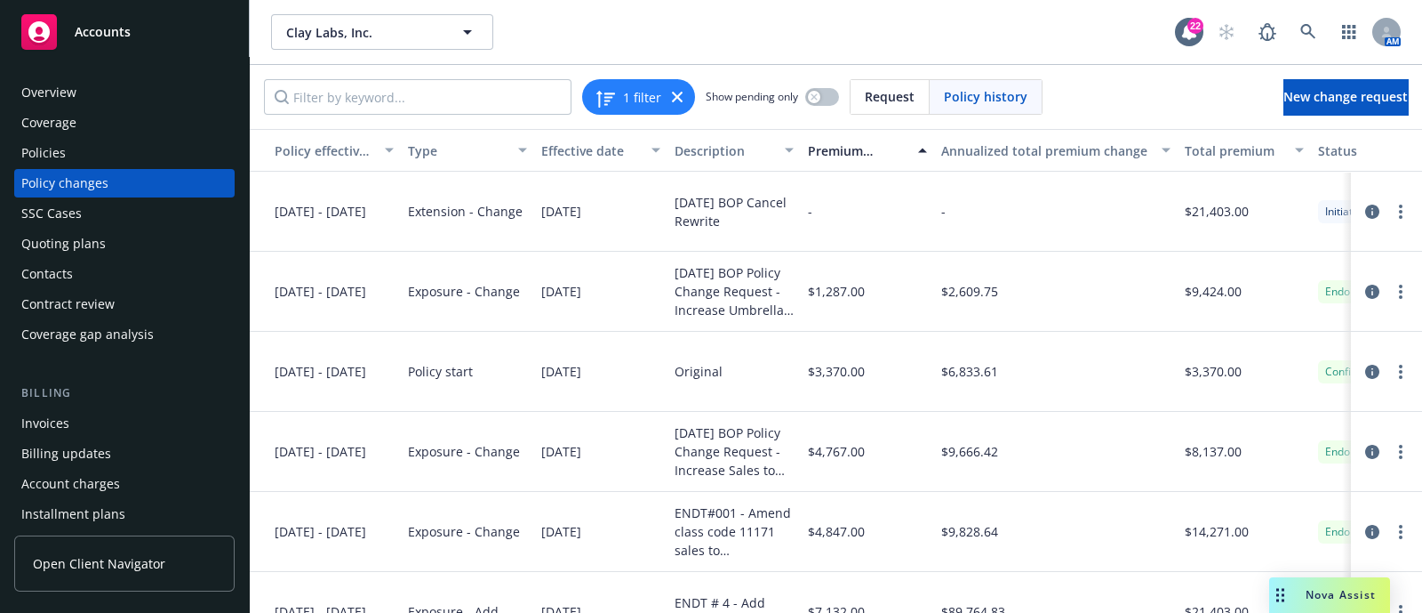
click at [845, 148] on div "Premium change" at bounding box center [858, 150] width 100 height 19
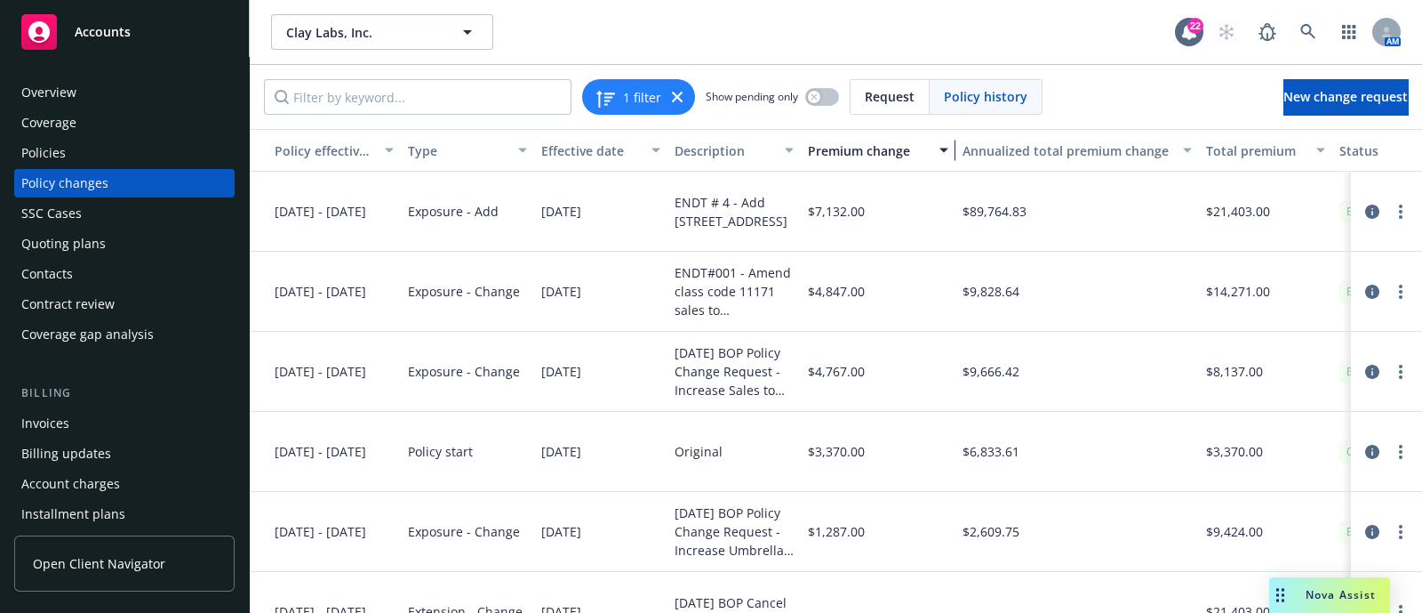
drag, startPoint x: 930, startPoint y: 150, endPoint x: 949, endPoint y: 149, distance: 19.6
click at [949, 149] on div "button" at bounding box center [946, 150] width 9 height 41
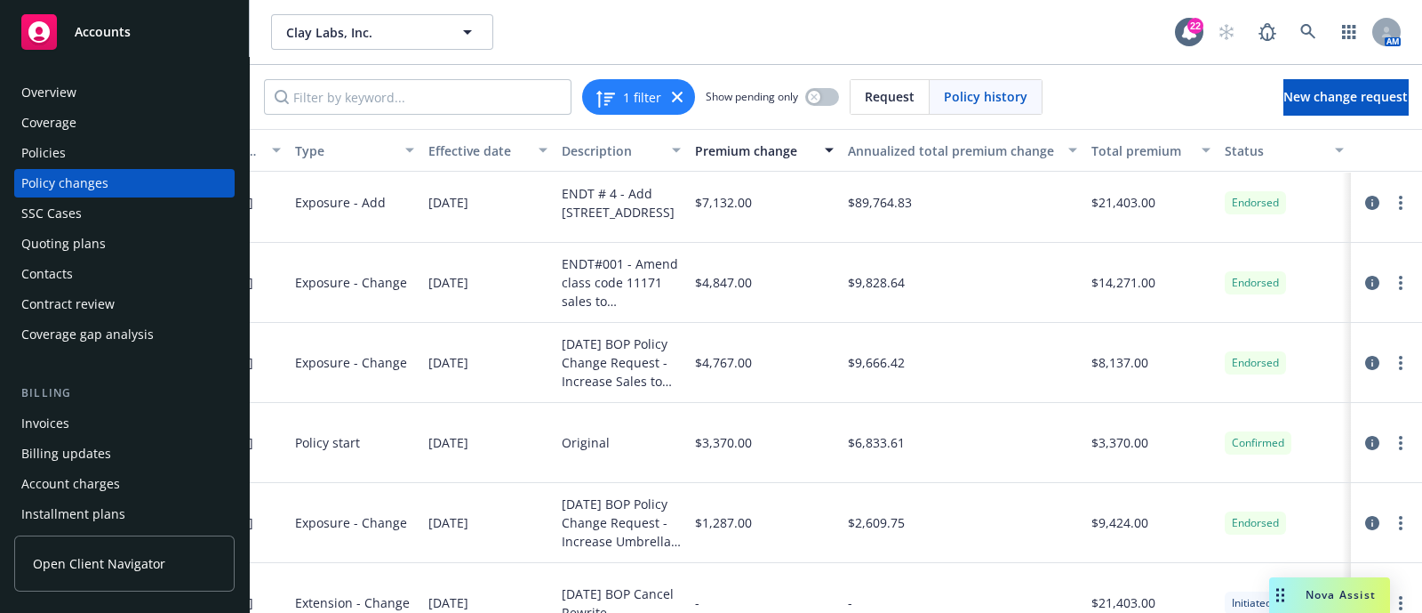
scroll to position [0, 404]
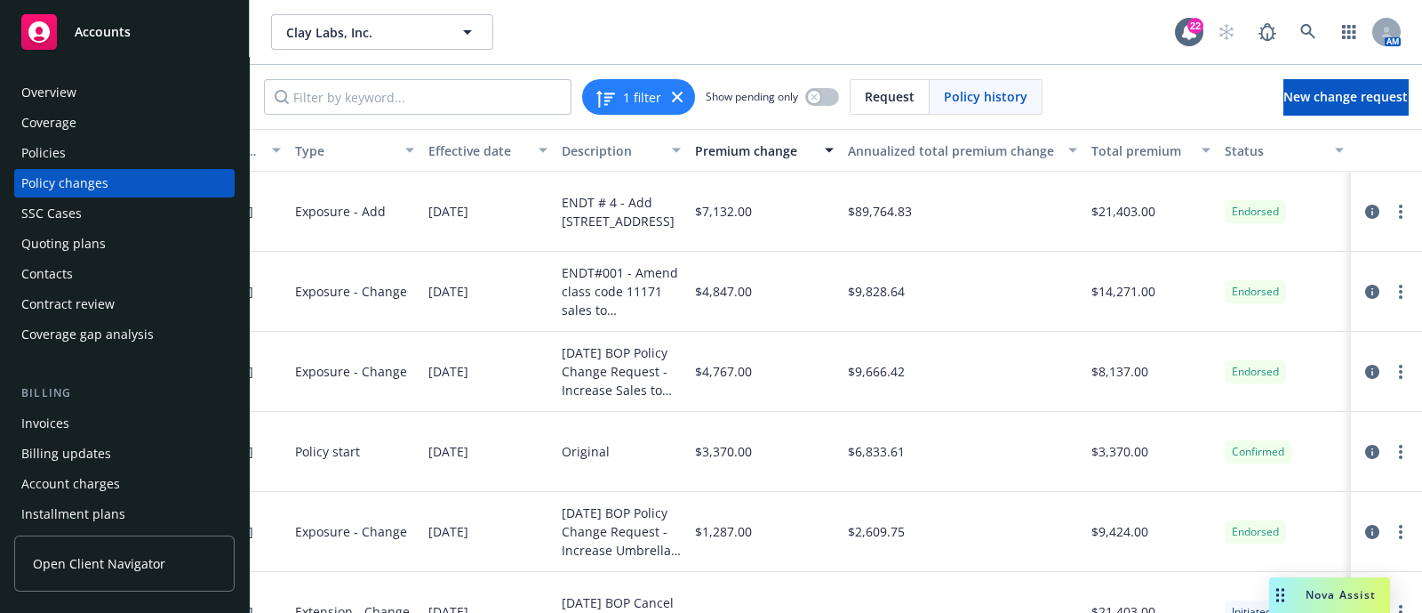
click at [148, 146] on div "Policies" at bounding box center [124, 153] width 206 height 28
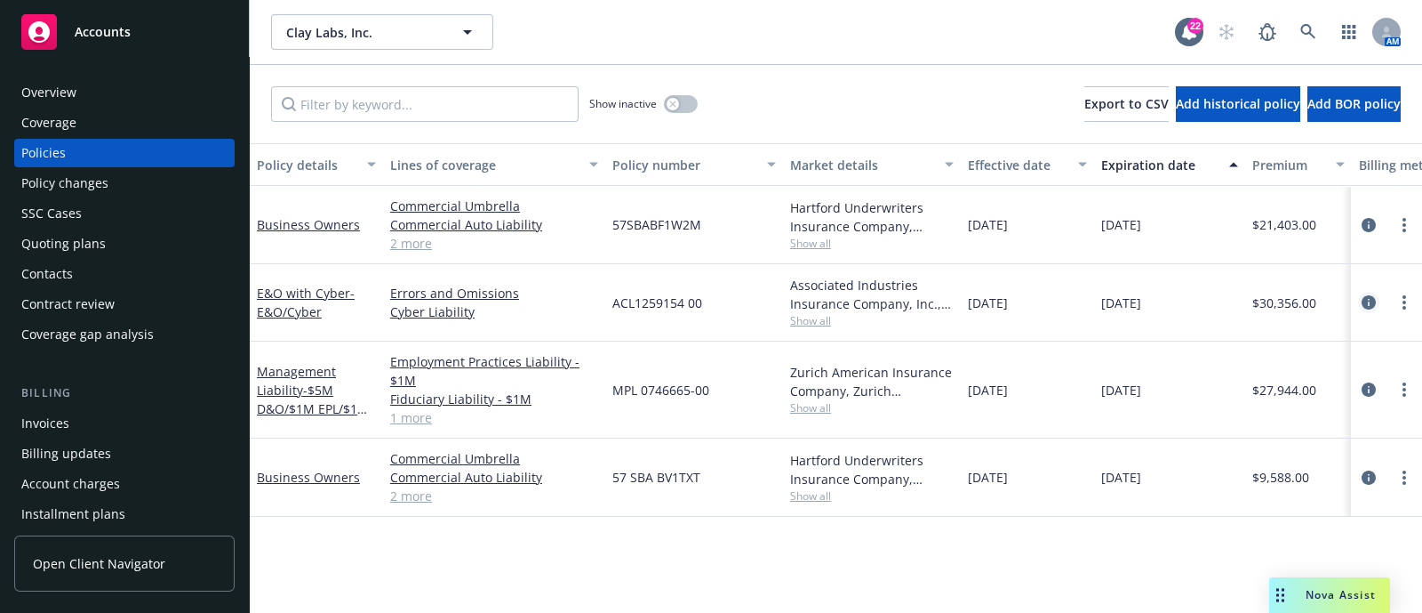
click at [1369, 296] on icon "circleInformation" at bounding box center [1369, 302] width 14 height 14
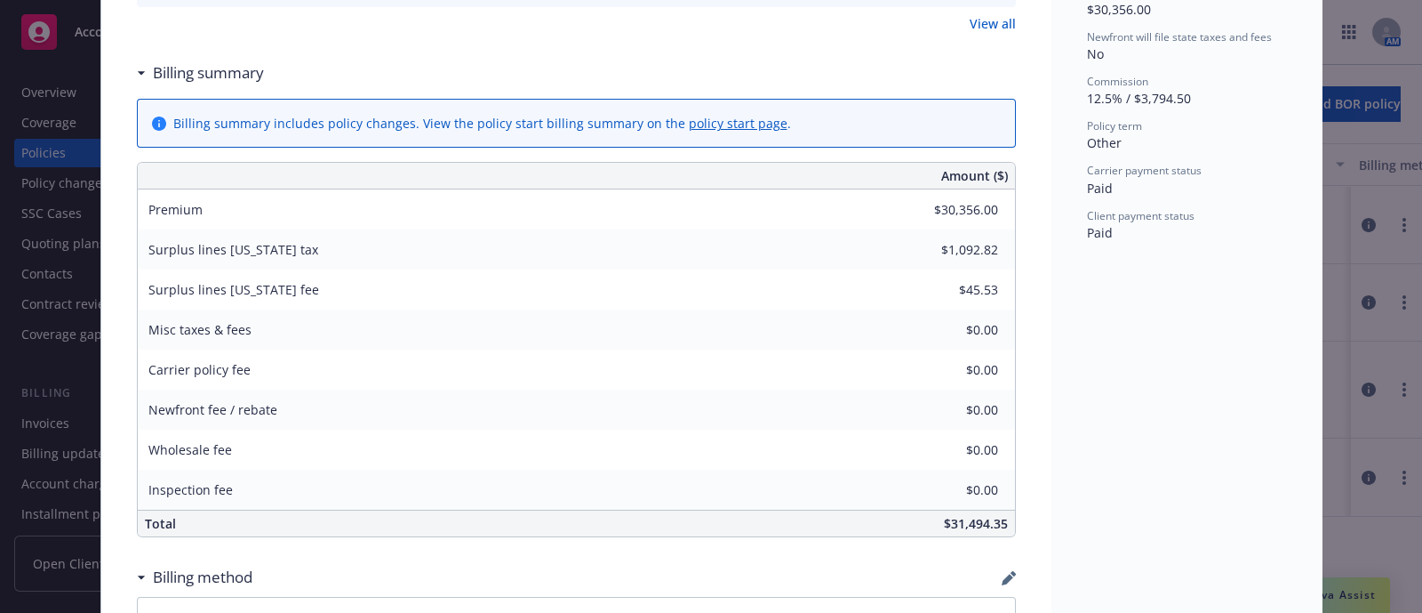
scroll to position [795, 0]
